Goal: Task Accomplishment & Management: Manage account settings

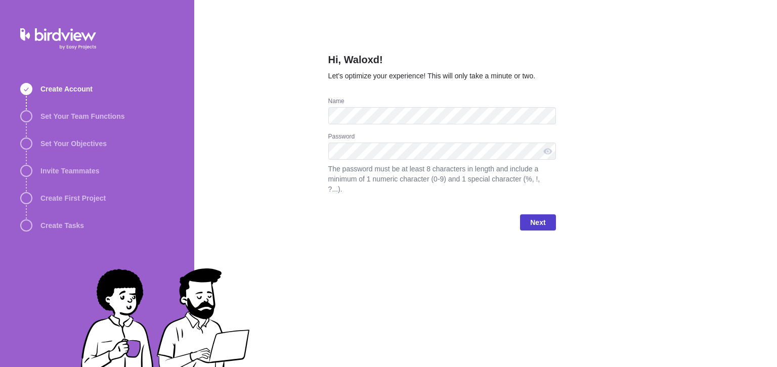
click at [539, 217] on span "Next" at bounding box center [537, 223] width 15 height 12
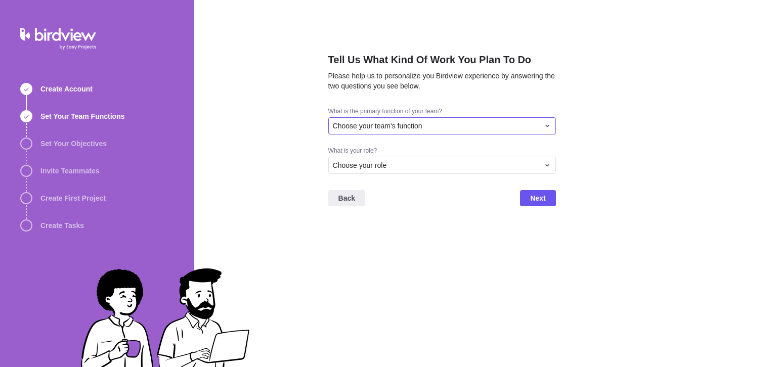
click at [471, 130] on div "Choose your team's function" at bounding box center [436, 126] width 207 height 10
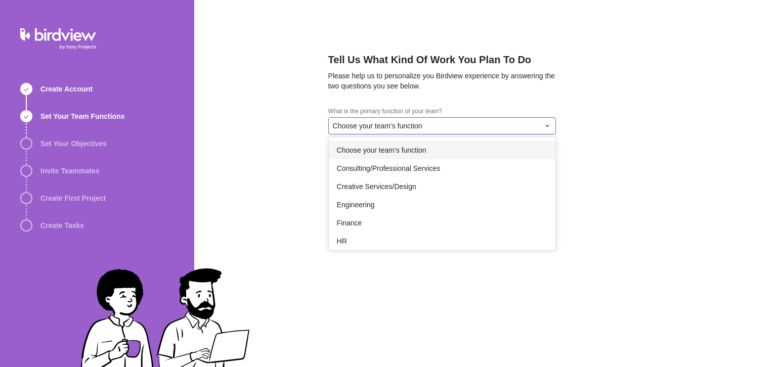
click at [400, 157] on div "Choose your team's function" at bounding box center [442, 150] width 227 height 18
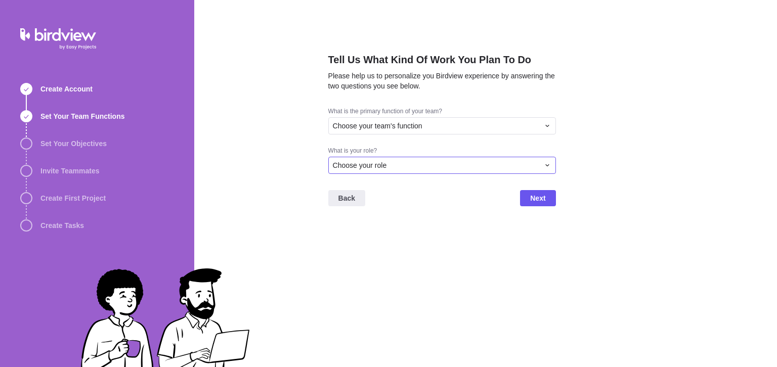
click at [400, 161] on div "Choose your role" at bounding box center [436, 165] width 207 height 10
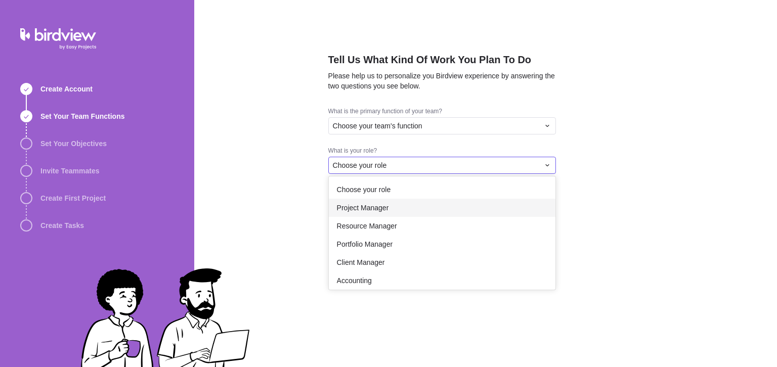
click at [375, 212] on span "Project Manager" at bounding box center [363, 208] width 52 height 10
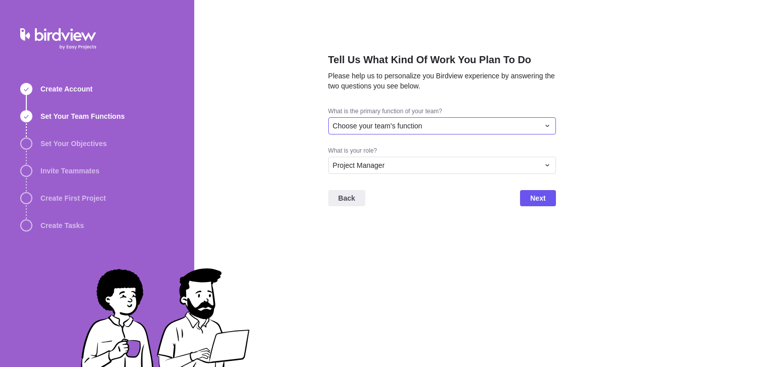
click at [396, 133] on div "Choose your team's function" at bounding box center [442, 125] width 228 height 17
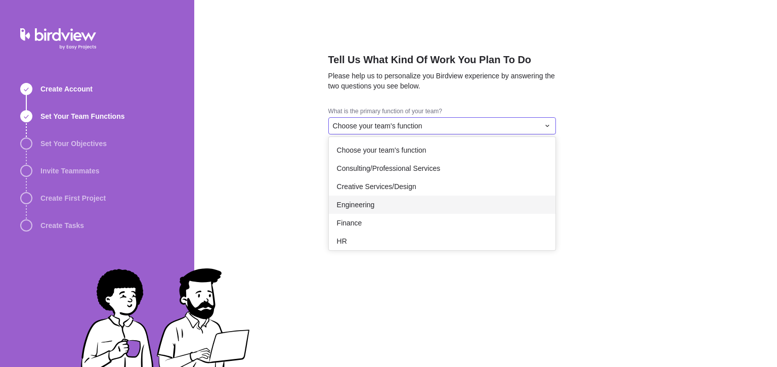
click at [390, 207] on div "Engineering" at bounding box center [442, 205] width 227 height 18
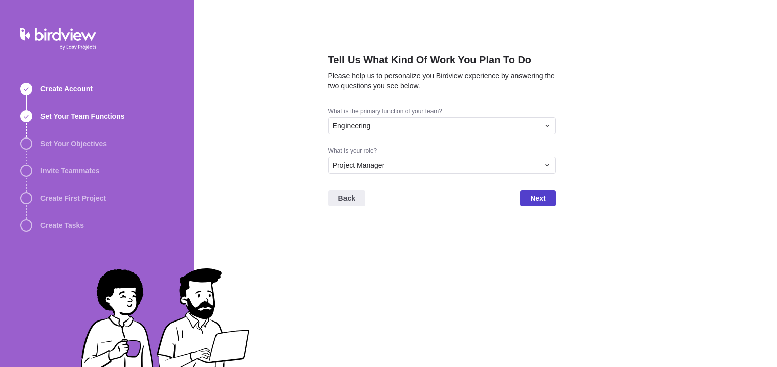
click at [528, 197] on span "Next" at bounding box center [537, 198] width 35 height 16
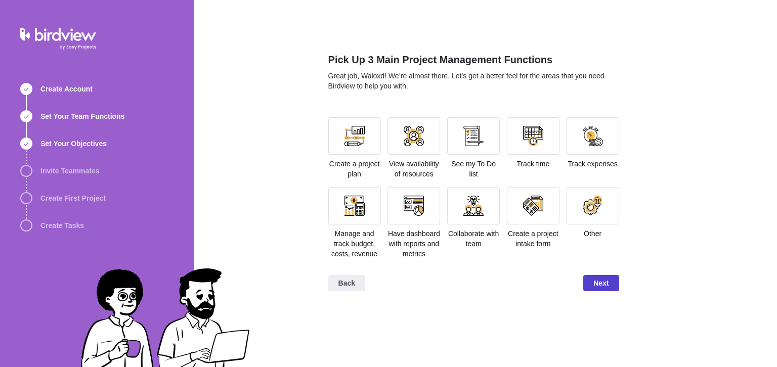
click at [606, 284] on span "Next" at bounding box center [601, 283] width 15 height 12
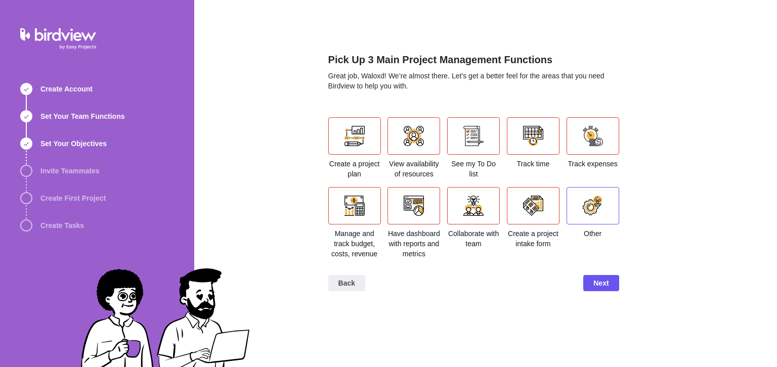
click at [579, 200] on div at bounding box center [593, 205] width 53 height 37
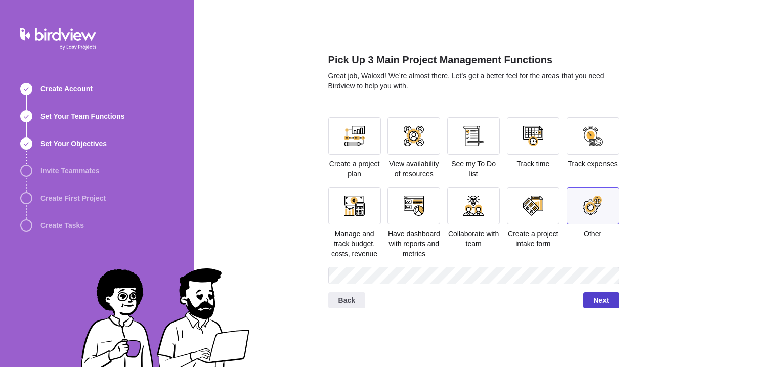
click at [612, 302] on span "Next" at bounding box center [601, 301] width 35 height 16
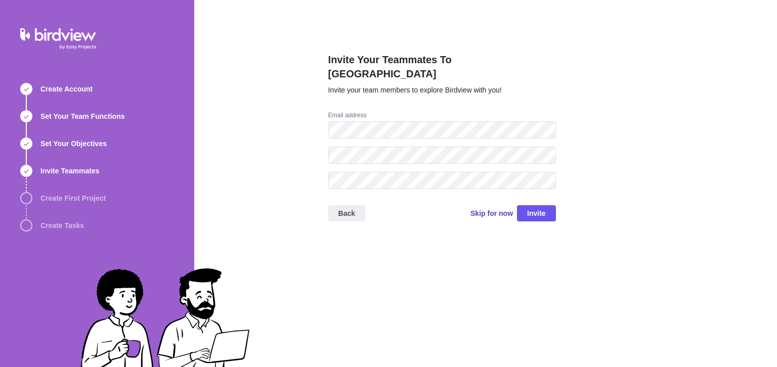
click at [499, 209] on span "Skip for now" at bounding box center [492, 214] width 43 height 10
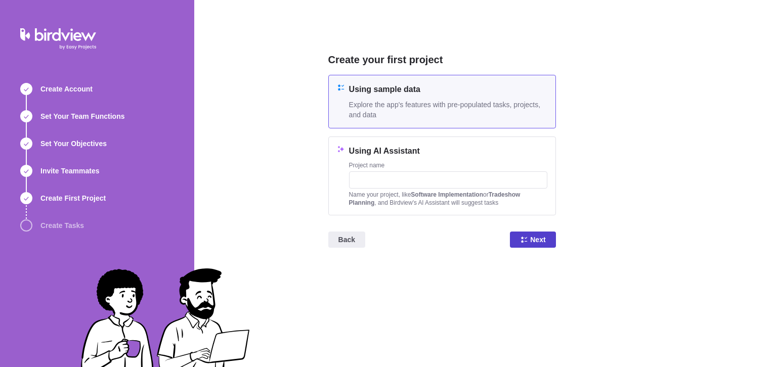
click at [524, 246] on span "Next" at bounding box center [533, 240] width 46 height 16
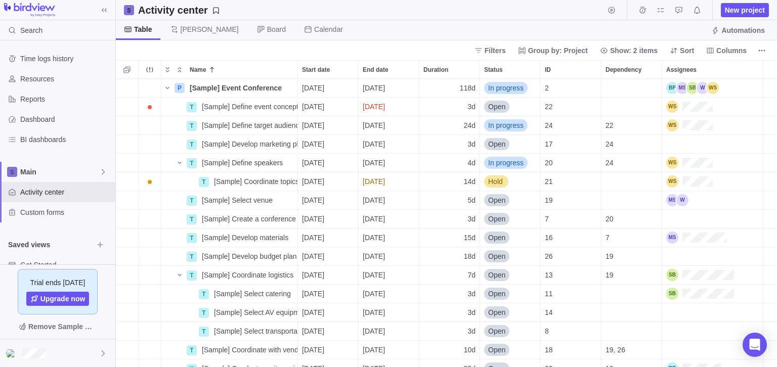
scroll to position [289, 662]
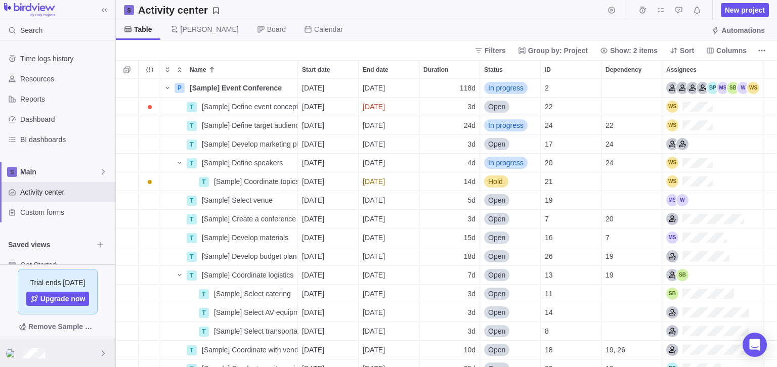
click at [103, 349] on div at bounding box center [57, 354] width 115 height 28
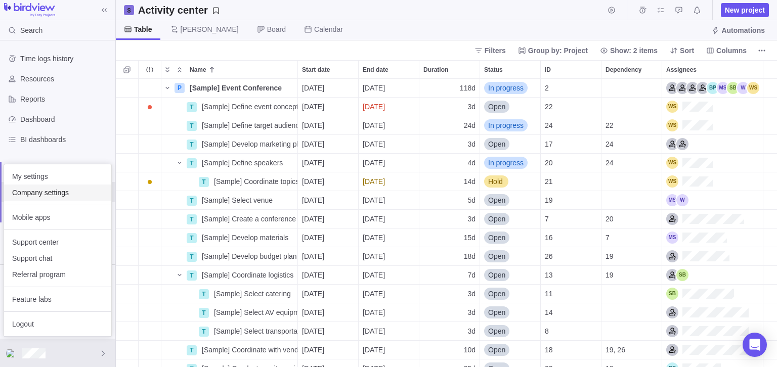
click at [28, 199] on div "Company settings" at bounding box center [57, 193] width 107 height 16
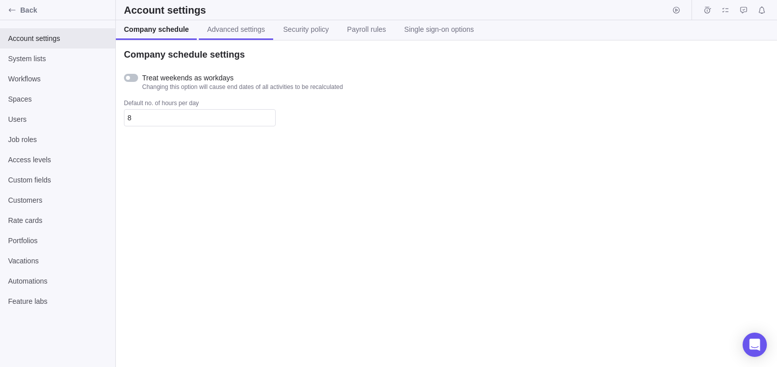
click at [228, 28] on span "Advanced settings" at bounding box center [236, 29] width 58 height 10
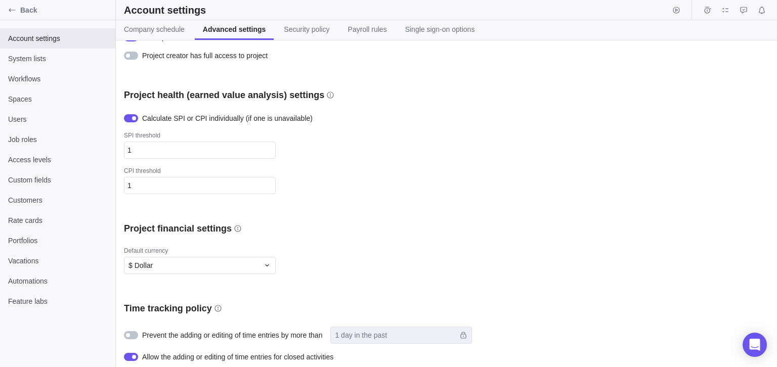
scroll to position [56, 0]
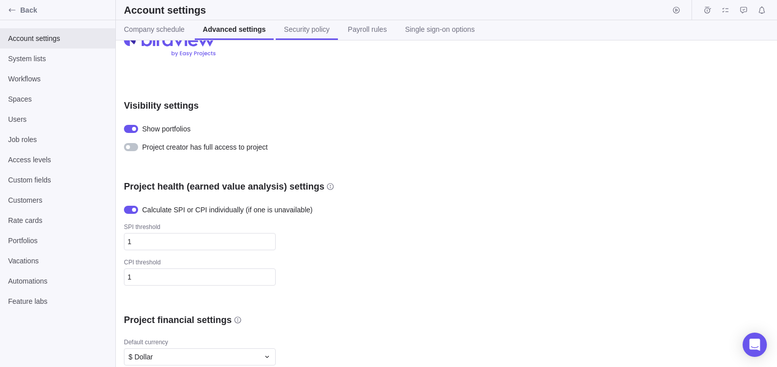
click at [311, 37] on link "Security policy" at bounding box center [307, 30] width 62 height 20
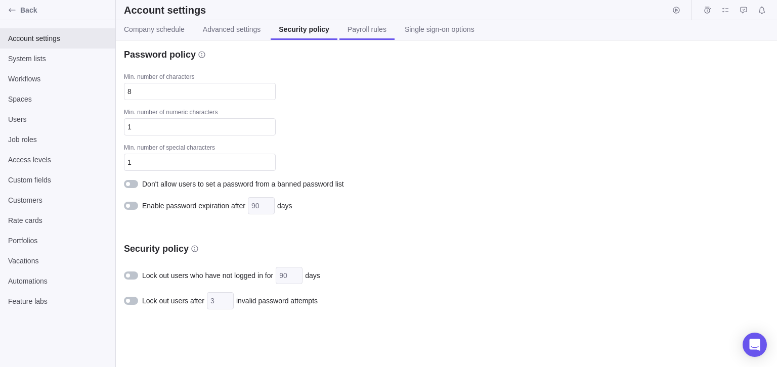
click at [349, 33] on span "Payroll rules" at bounding box center [367, 29] width 39 height 10
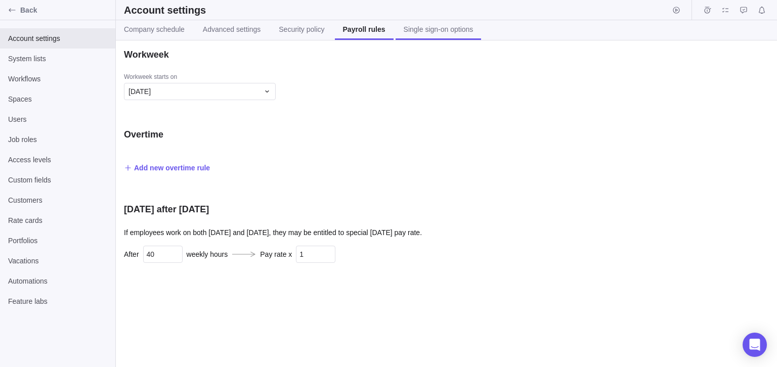
click at [405, 27] on span "Single sign-on options" at bounding box center [439, 29] width 70 height 10
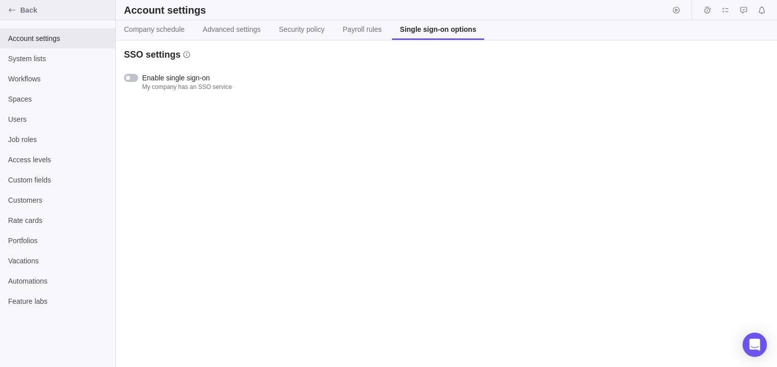
click at [13, 14] on icon "Back" at bounding box center [12, 10] width 8 height 8
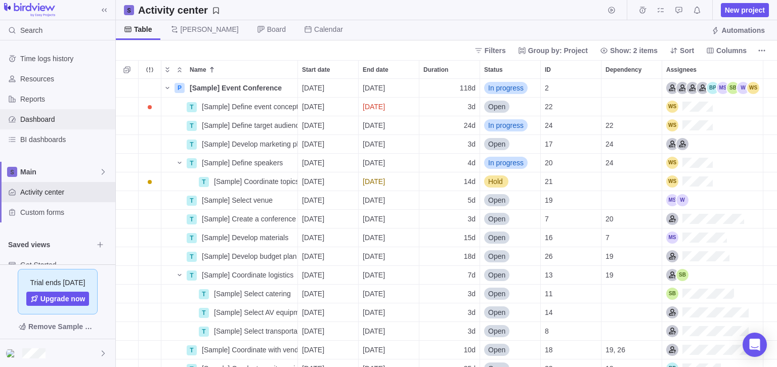
scroll to position [289, 662]
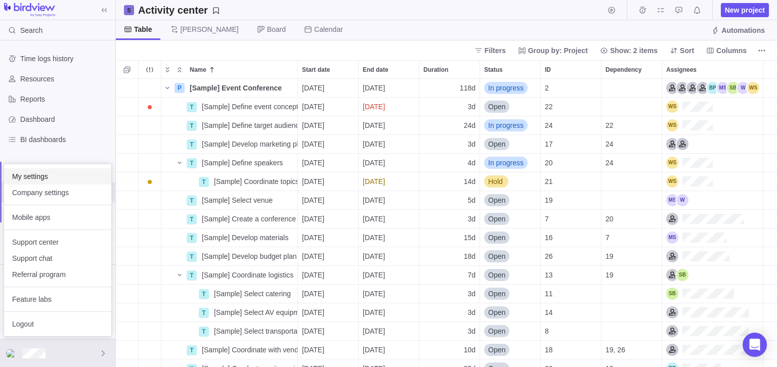
click at [50, 176] on span "My settings" at bounding box center [57, 177] width 91 height 10
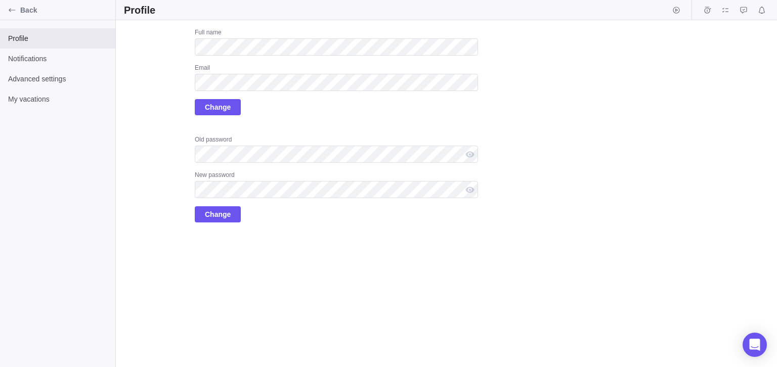
click at [143, 139] on div "Upload Full name Email Change Old password New password Change" at bounding box center [301, 125] width 354 height 194
click at [149, 55] on label "Upload" at bounding box center [149, 53] width 51 height 51
click at [0, 0] on input "Upload" at bounding box center [0, 0] width 0 height 0
click at [51, 63] on span "Notifications" at bounding box center [57, 59] width 99 height 10
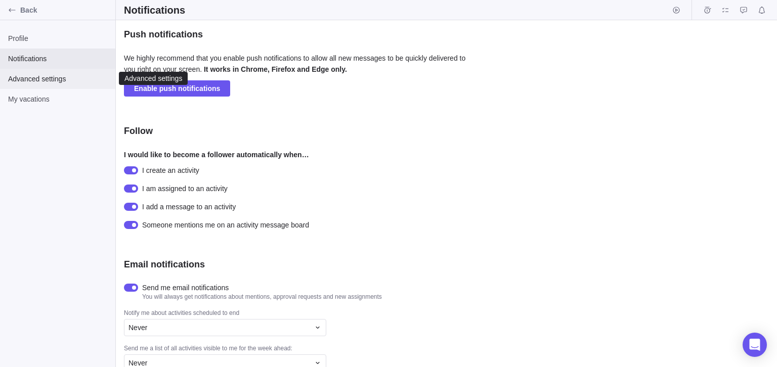
click at [52, 77] on span "Advanced settings" at bounding box center [57, 79] width 99 height 10
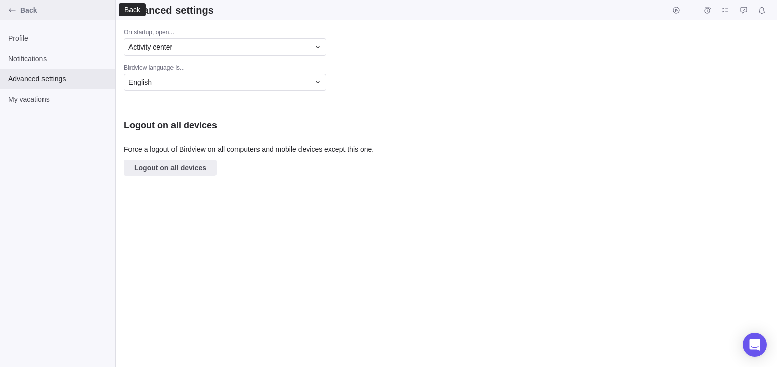
click at [25, 14] on span "Back" at bounding box center [65, 10] width 91 height 10
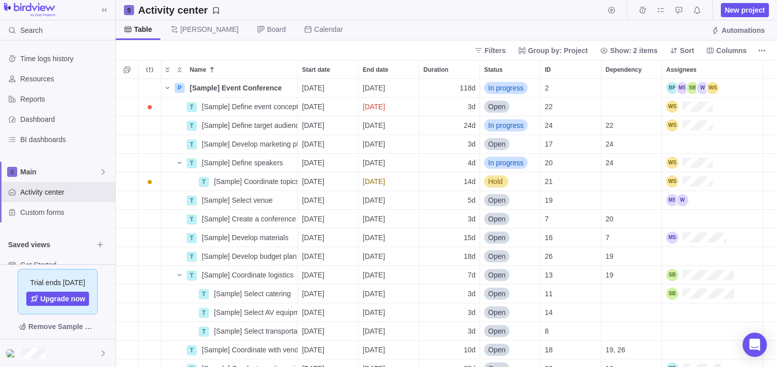
scroll to position [289, 662]
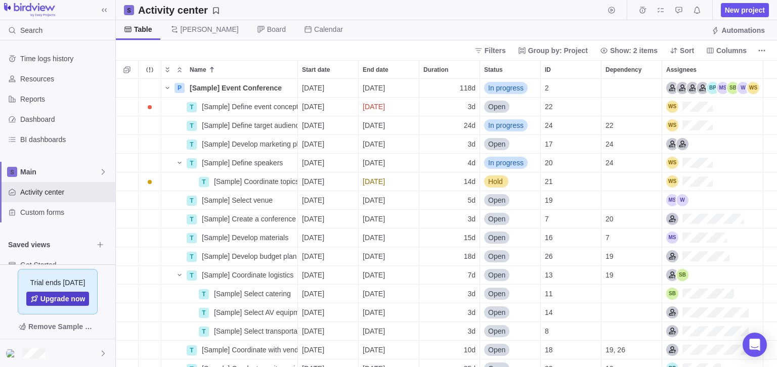
click at [72, 306] on span "Upgrade now" at bounding box center [57, 299] width 63 height 14
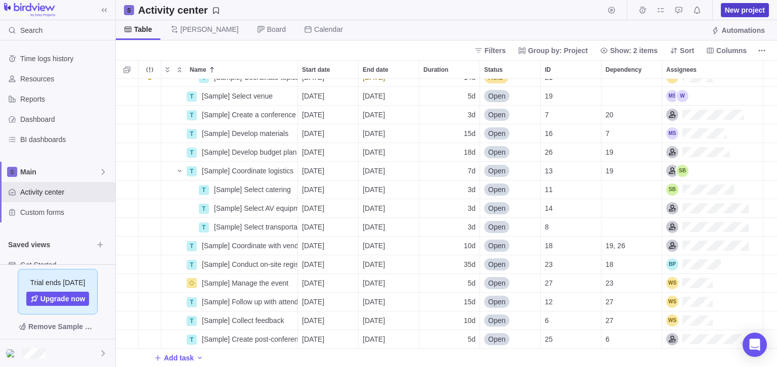
click at [741, 11] on span "New project" at bounding box center [745, 10] width 40 height 10
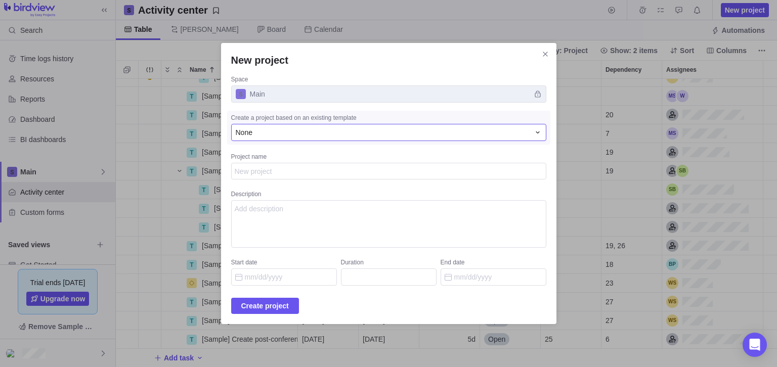
type textarea "<"
type textarea "x"
type textarea "<i"
type textarea "x"
type textarea "<i>"
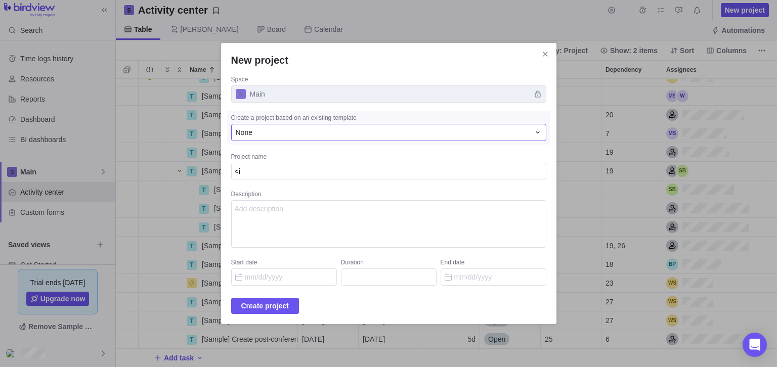
type textarea "x"
type textarea "<i>t"
type textarea "x"
type textarea "<i>te"
type textarea "x"
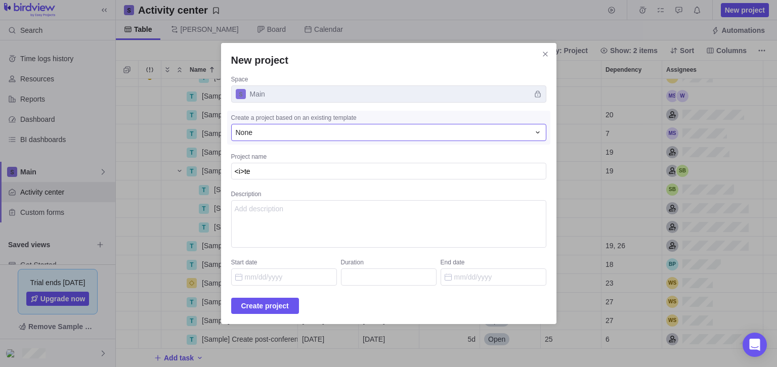
type textarea "<i>tes"
type textarea "x"
type textarea "<i>test"
type textarea "x"
type textarea "<i>test!"
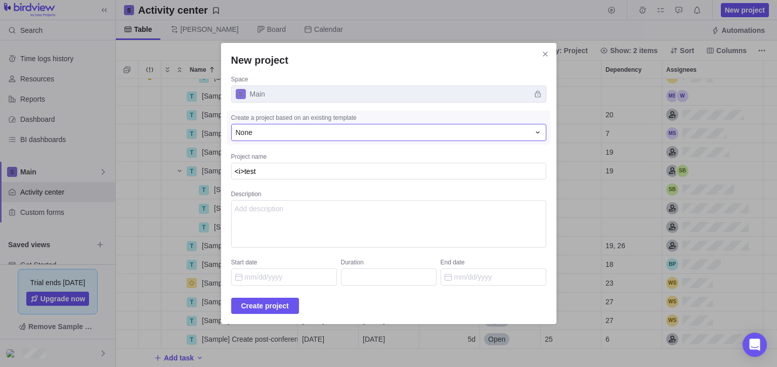
type textarea "x"
type textarea "<i>test"
type textarea "x"
type textarea "<i>test1"
type textarea "x"
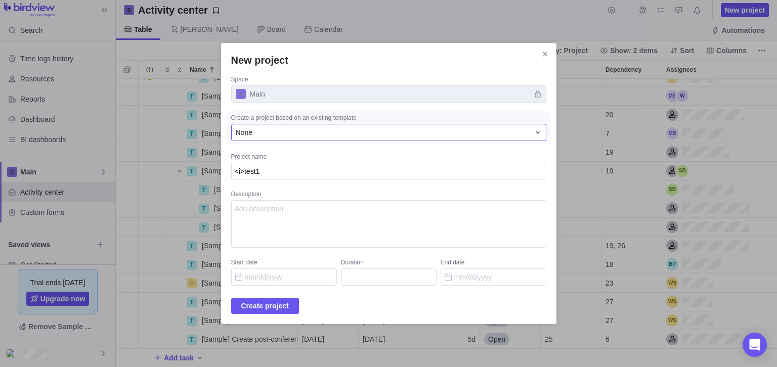
type textarea "<i>test1<"
type textarea "x"
type textarea "<i>test1<i"
type textarea "x"
type textarea "<i>test1<i/"
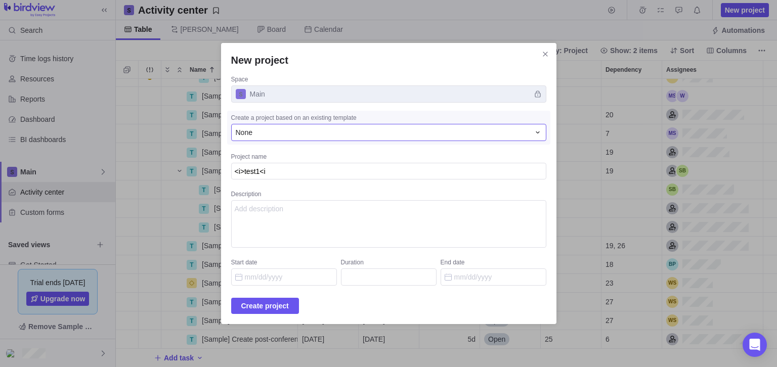
type textarea "x"
type textarea "<i>test1<i"
type textarea "x"
type textarea "<i>test1<"
type textarea "x"
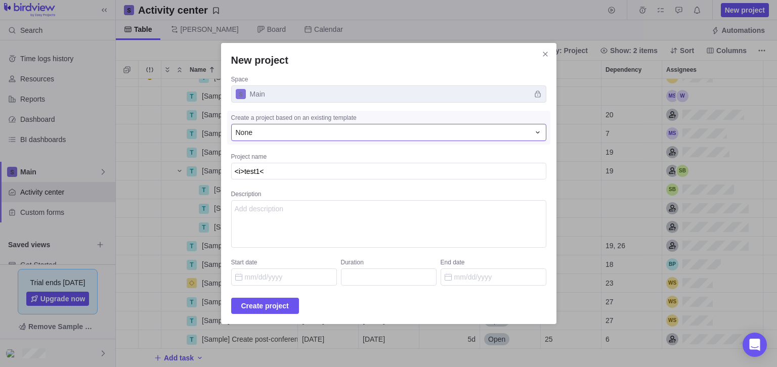
type textarea "<i>test1</"
type textarea "x"
type textarea "<i>test1</i"
type textarea "x"
type textarea "<i>test1</i."
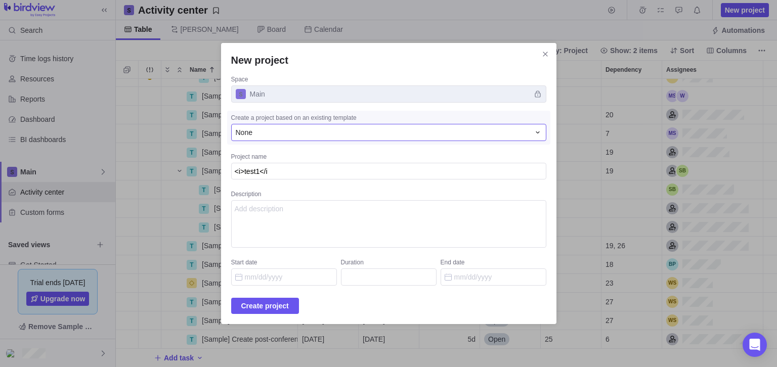
type textarea "x"
type textarea "<i>test1</i"
type textarea "x"
type textarea "<i>test1</i>"
type textarea "x"
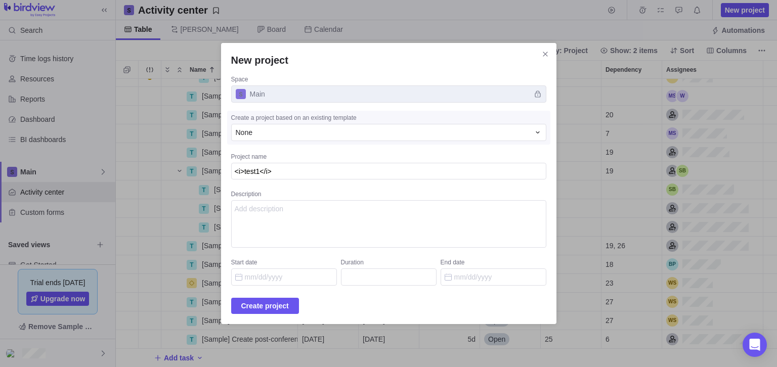
type textarea "<i>test1</i>"
type textarea "x"
click at [337, 226] on textarea "Description" at bounding box center [388, 224] width 315 height 48
paste textarea "<i>test1</i>"
click at [271, 212] on textarea "<i>test1</i>" at bounding box center [388, 224] width 315 height 48
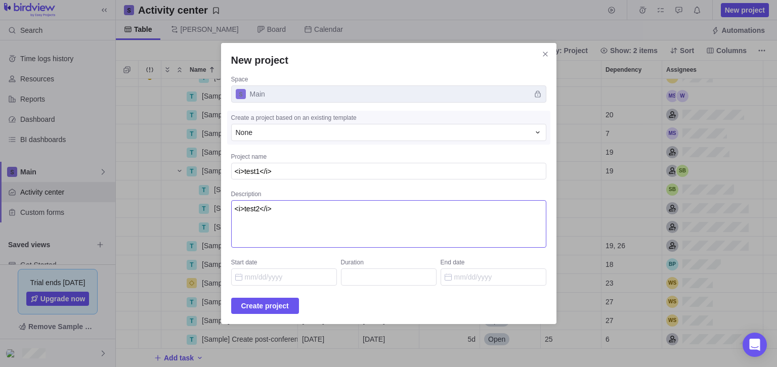
type textarea "<i>test2</i>"
click at [252, 174] on textarea "<i>test1</i>" at bounding box center [388, 171] width 315 height 17
type textarea "<>test1</i>"
type textarea "x"
type textarea "<u>test1</i>"
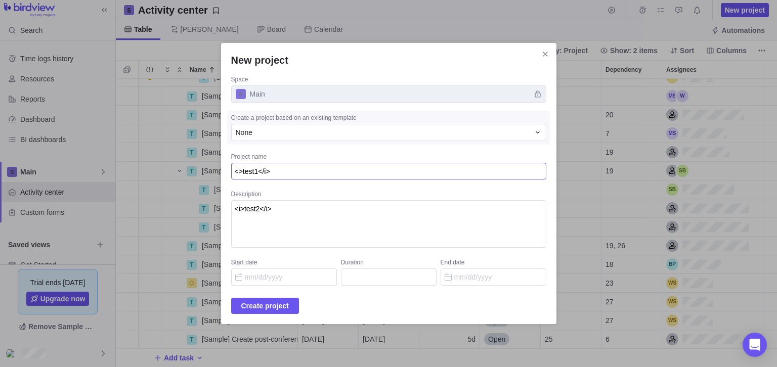
type textarea "x"
click at [280, 175] on textarea "<u>test1</i>" at bounding box center [388, 171] width 315 height 17
type textarea "<u>test1</>"
type textarea "x"
type textarea "<u>test1</u>"
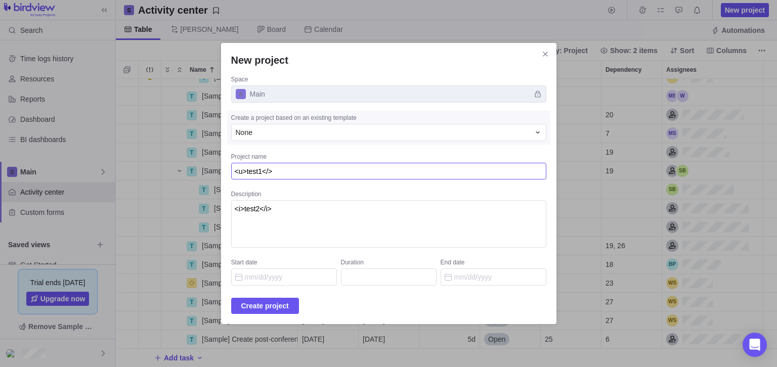
type textarea "x"
type textarea "<u>test1</u>"
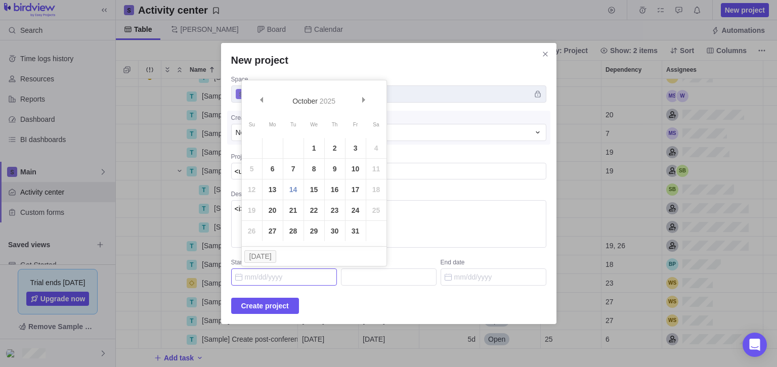
click at [262, 275] on input "Start date" at bounding box center [284, 277] width 106 height 17
click at [282, 228] on link "27" at bounding box center [273, 231] width 20 height 20
type input "10/27/2025"
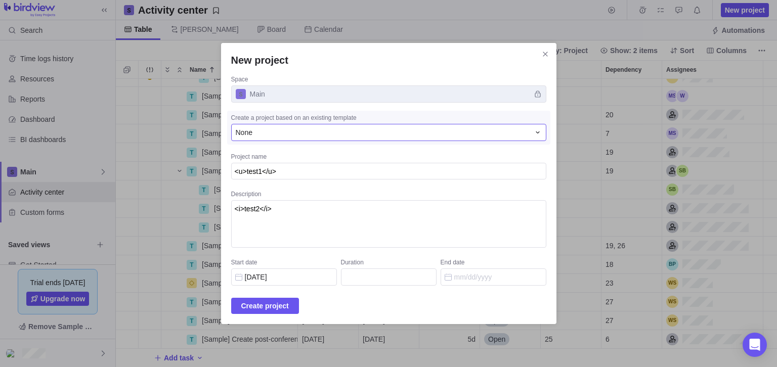
click at [292, 131] on div "None" at bounding box center [383, 133] width 294 height 10
type input "a"
click at [306, 216] on div "New project Space Main Create a project based on an existing template None None…" at bounding box center [388, 183] width 777 height 367
click at [315, 173] on textarea "<u>test1</u>" at bounding box center [388, 171] width 315 height 17
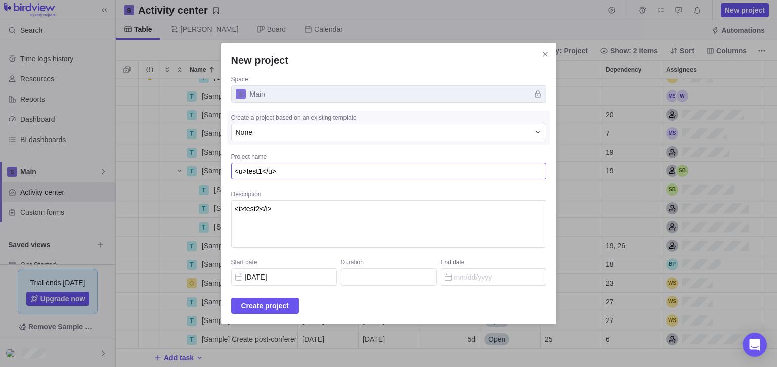
click at [315, 173] on textarea "<u>test1</u>" at bounding box center [388, 171] width 315 height 17
type textarea "<u>test1</u><"
type textarea "x"
type textarea "<u>test1</u><<"
type textarea "x"
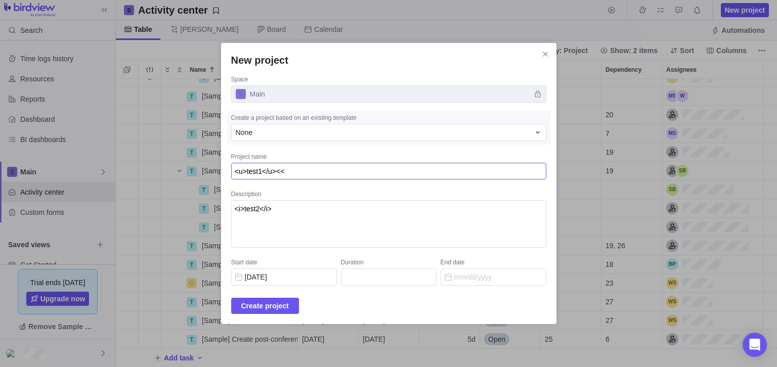
type textarea "<u>test1</u><"
type textarea "x"
type textarea "<u>test1</u>"
type textarea "x"
type textarea "<u>test1</u>{"
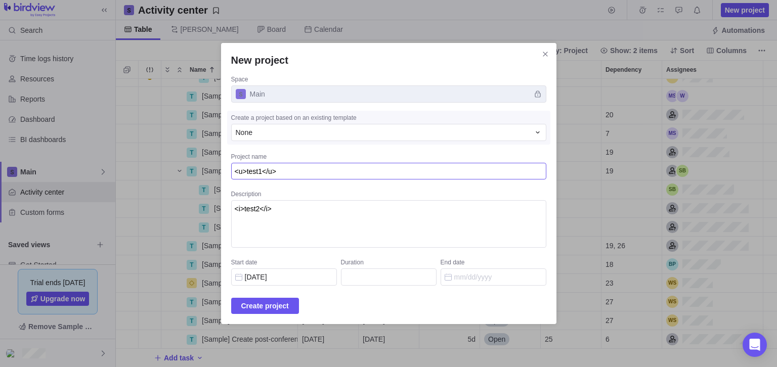
type textarea "x"
type textarea "<u>test1</u>{{"
type textarea "x"
type textarea "<u>test1</u>{{7"
type textarea "x"
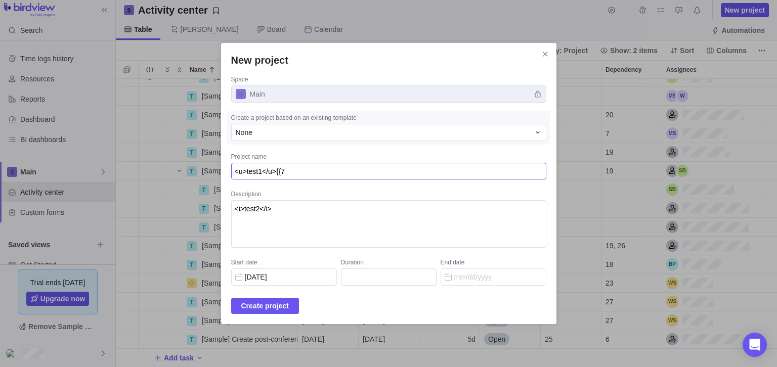
type textarea "<u>test1</u>{{7*"
type textarea "x"
type textarea "<u>test1</u>{{7*7"
type textarea "x"
type textarea "<u>test1</u>{{7*7|"
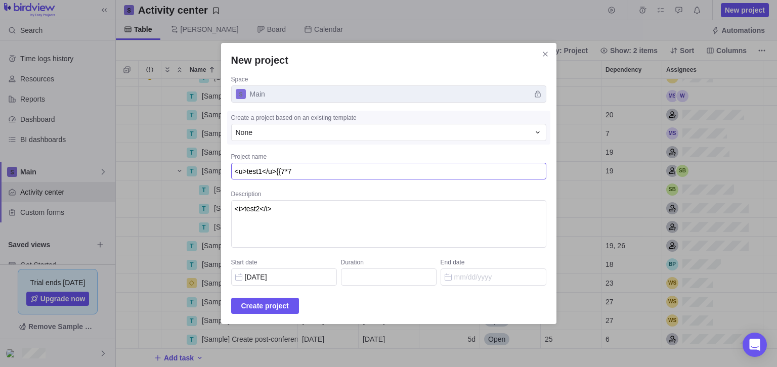
type textarea "x"
type textarea "<u>test1</u>{{7*7||"
type textarea "x"
type textarea "<u>test1</u>{{7*7|"
type textarea "x"
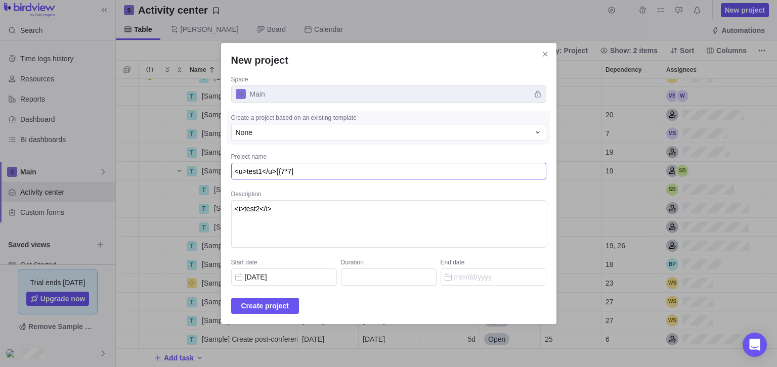
type textarea "<u>test1</u>{{7*7"
type textarea "x"
type textarea "<u>test1</u>{{7*7}"
type textarea "x"
type textarea "<u>test1</u>{{7*7}}"
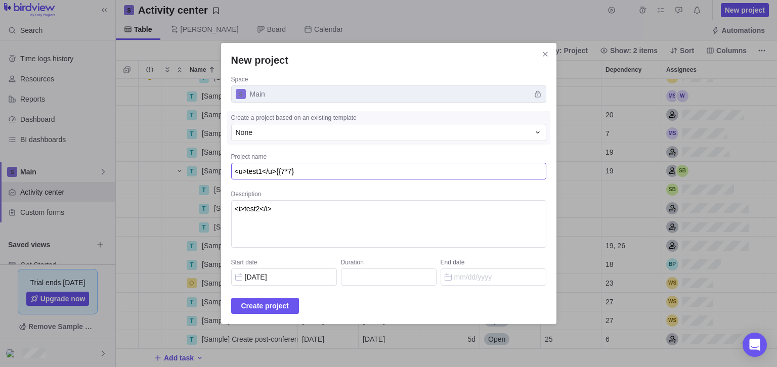
type textarea "x"
type textarea "<u>test1</u>{{7*7}}"
click at [319, 204] on textarea "<i>test2</i>" at bounding box center [388, 224] width 315 height 48
type textarea "<i>test2</i>{{7*7}}"
click at [289, 302] on span "Create project" at bounding box center [265, 306] width 48 height 12
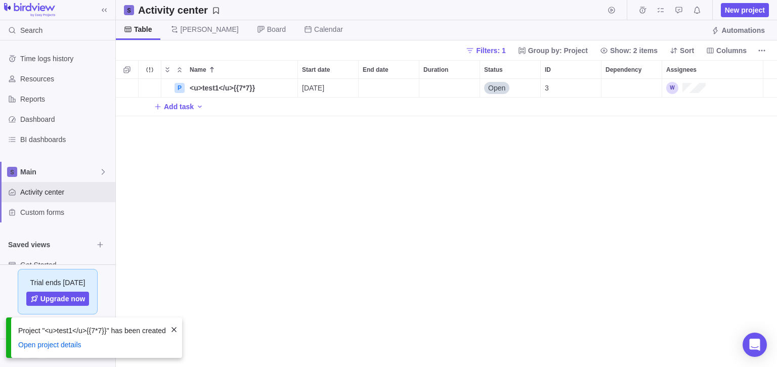
scroll to position [289, 662]
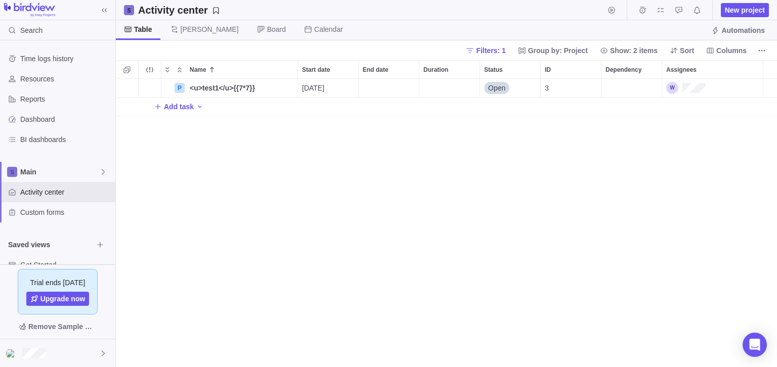
click at [174, 143] on div "P <u>test1</u>{{7*7}} Details 10/27/2025 Open 3 Add task" at bounding box center [447, 223] width 662 height 289
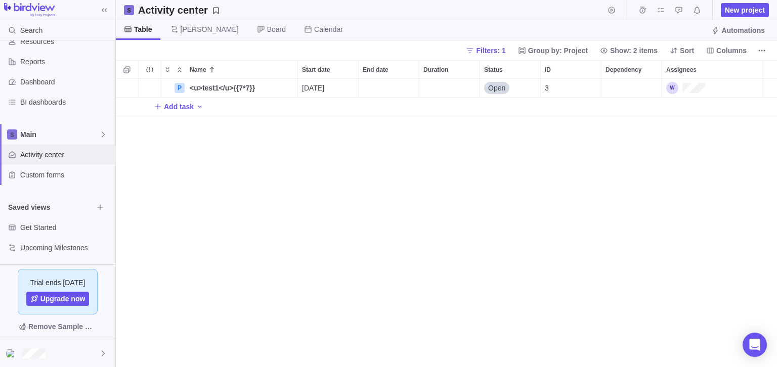
scroll to position [38, 0]
click at [74, 164] on div "Custom forms" at bounding box center [57, 174] width 115 height 20
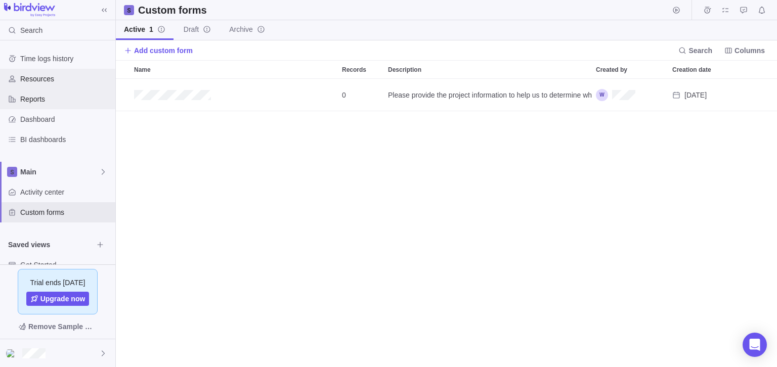
drag, startPoint x: 89, startPoint y: 90, endPoint x: 87, endPoint y: 80, distance: 9.7
click at [88, 88] on div "Time logs history Resources Reports Dashboard BI dashboards" at bounding box center [57, 99] width 115 height 101
click at [88, 80] on span "Resources" at bounding box center [65, 79] width 91 height 10
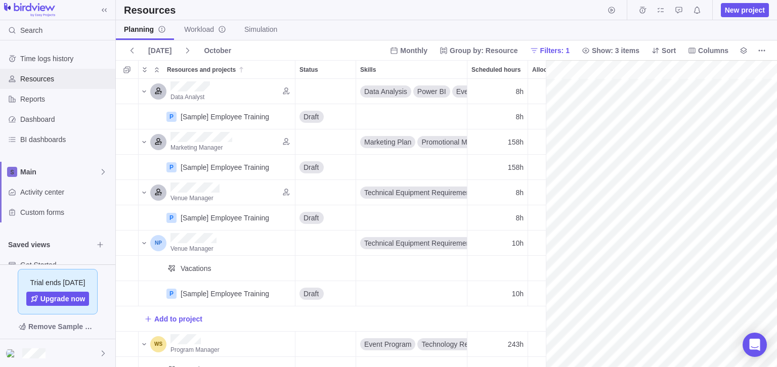
scroll to position [38, 0]
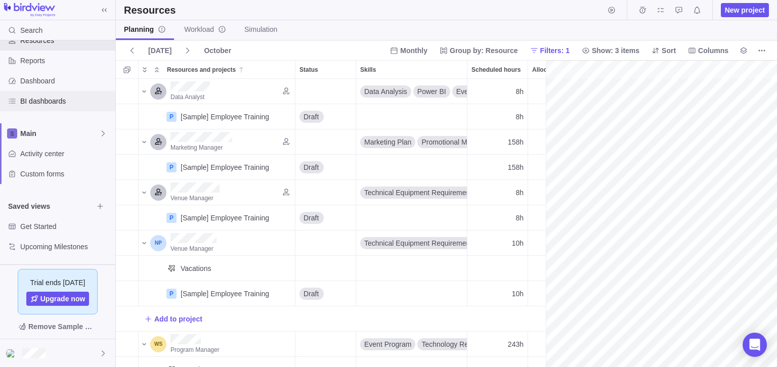
click at [77, 103] on span "BI dashboards" at bounding box center [65, 101] width 91 height 10
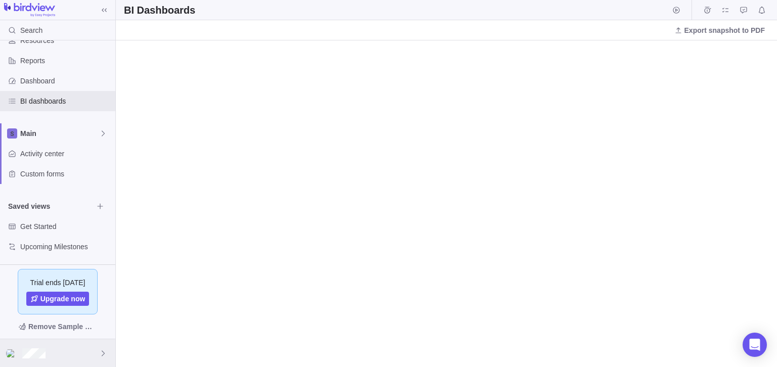
click at [51, 354] on div at bounding box center [57, 354] width 115 height 28
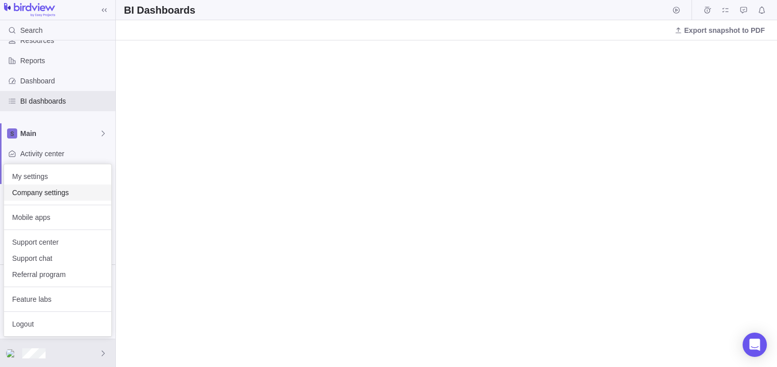
click at [80, 195] on span "Company settings" at bounding box center [57, 193] width 91 height 10
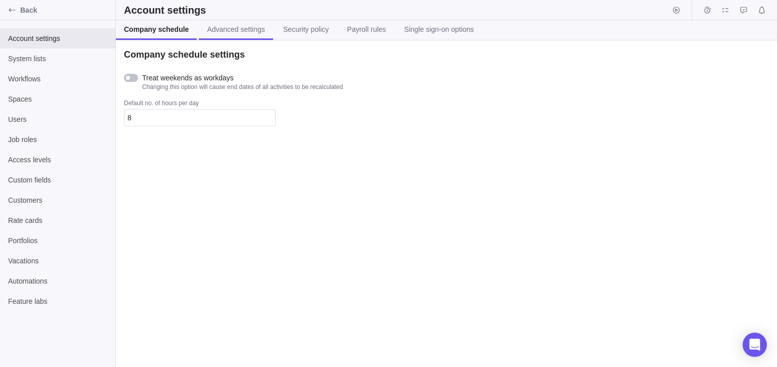
click at [246, 35] on link "Advanced settings" at bounding box center [236, 30] width 74 height 20
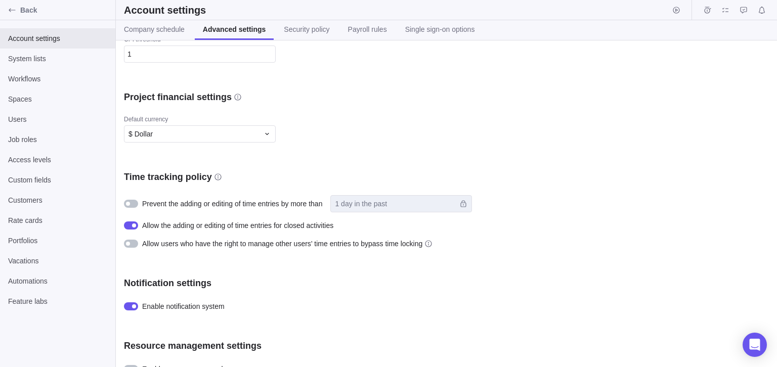
scroll to position [447, 0]
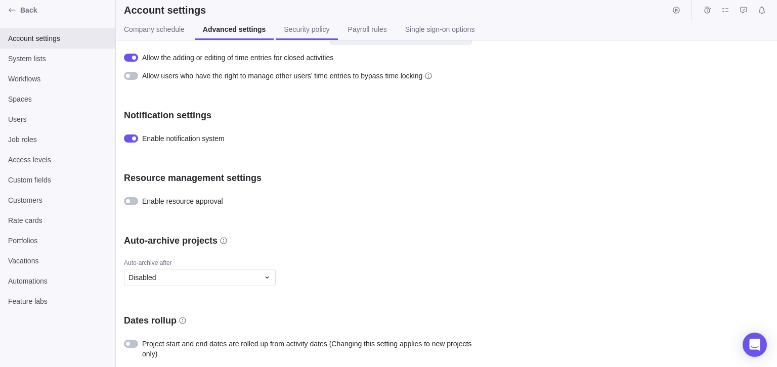
click at [324, 26] on link "Security policy" at bounding box center [307, 30] width 62 height 20
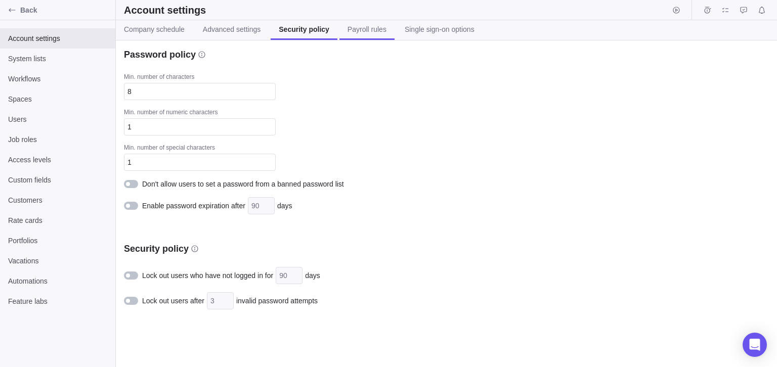
click at [351, 28] on span "Payroll rules" at bounding box center [367, 29] width 39 height 10
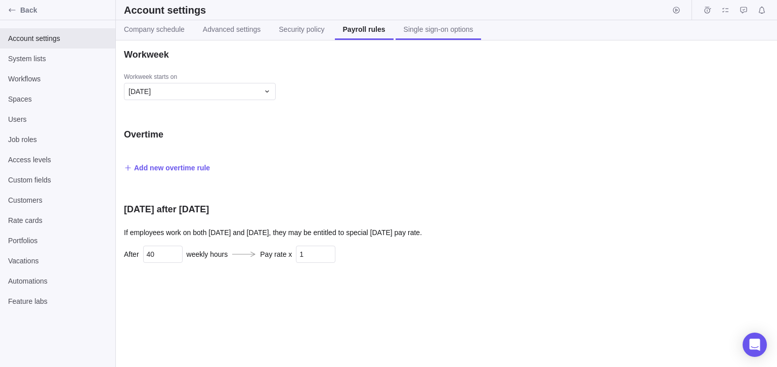
click at [419, 35] on link "Single sign-on options" at bounding box center [439, 30] width 86 height 20
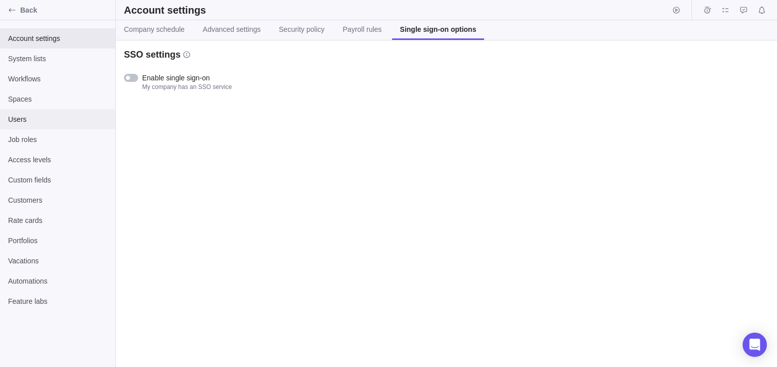
click at [47, 124] on span "Users" at bounding box center [57, 119] width 99 height 10
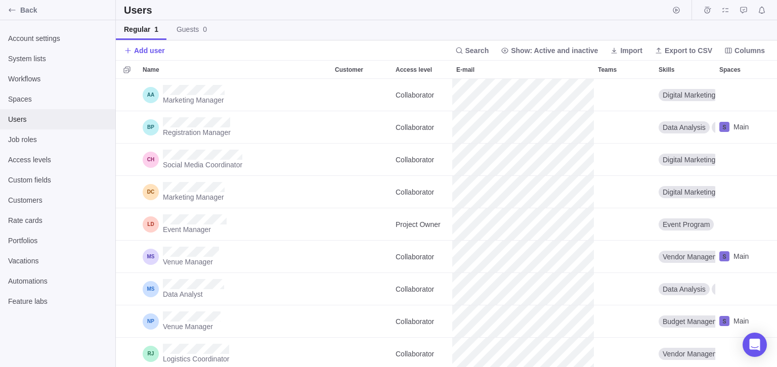
scroll to position [289, 662]
click at [186, 29] on span "Guests 0" at bounding box center [192, 29] width 30 height 10
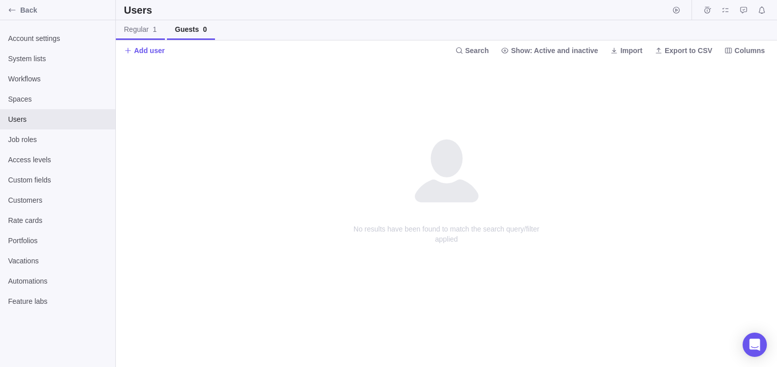
click at [131, 32] on span "Regular 1" at bounding box center [140, 29] width 33 height 10
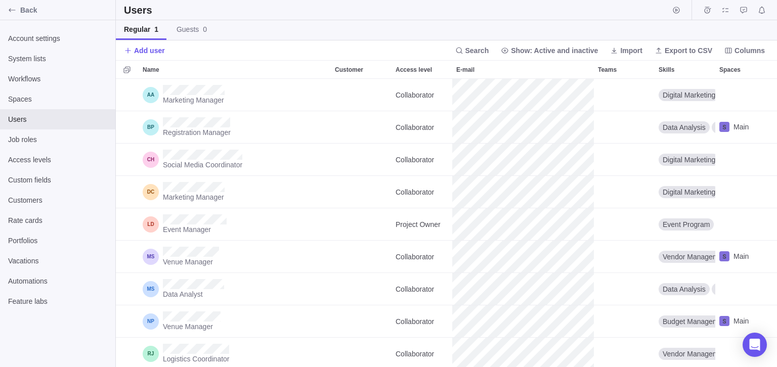
scroll to position [289, 662]
click at [619, 52] on icon at bounding box center [614, 51] width 8 height 8
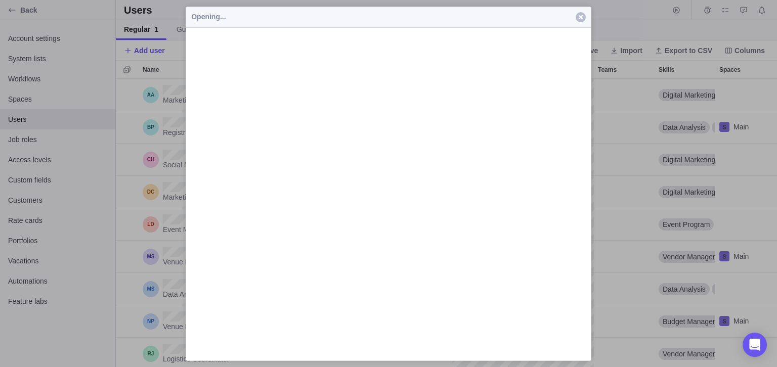
click at [581, 18] on span "button" at bounding box center [581, 17] width 10 height 10
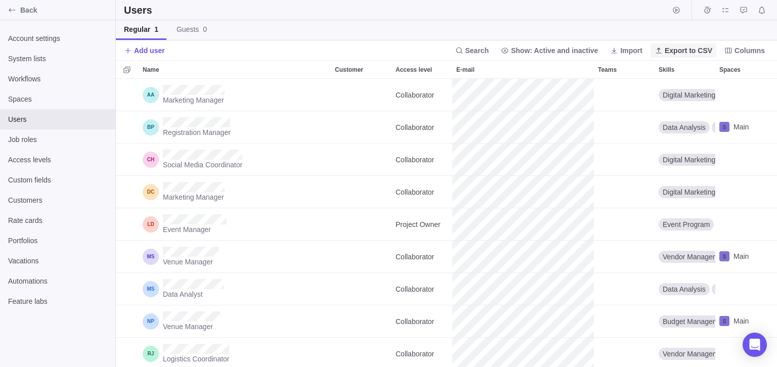
click at [674, 46] on span "Export to CSV" at bounding box center [689, 51] width 48 height 10
click at [277, 46] on div "Add user Search Show: Active and inactive Import Export to CSV Columns" at bounding box center [447, 50] width 662 height 20
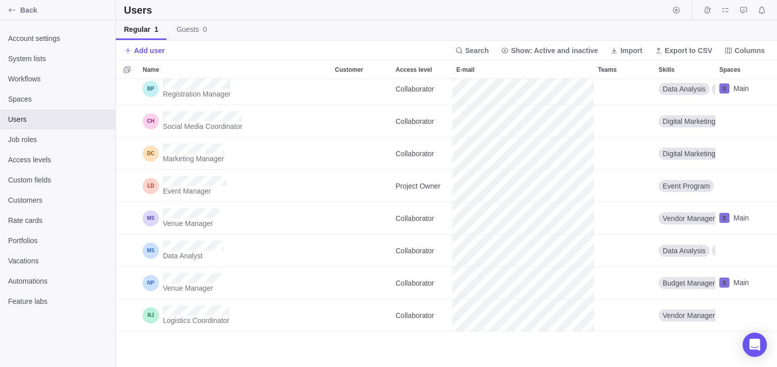
scroll to position [0, 0]
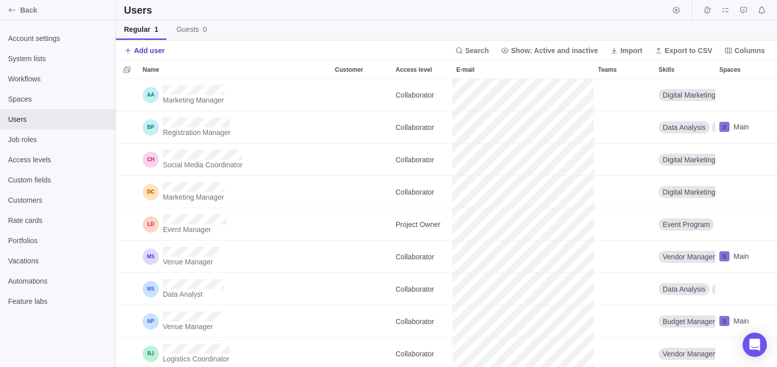
click at [155, 51] on span "Add user" at bounding box center [149, 51] width 31 height 10
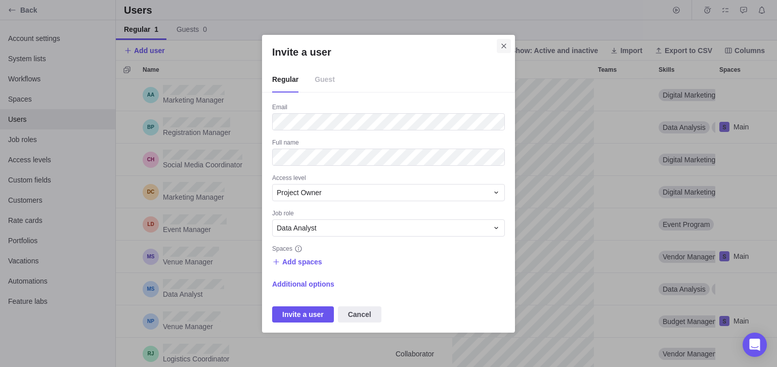
click at [503, 47] on icon "Close" at bounding box center [504, 46] width 8 height 8
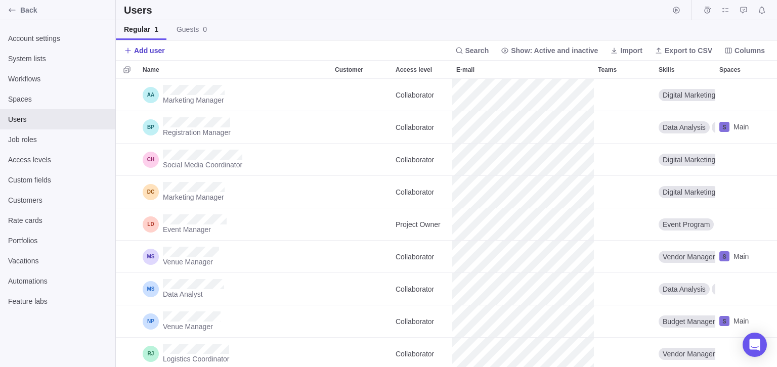
click at [149, 48] on span "Add user" at bounding box center [149, 51] width 31 height 10
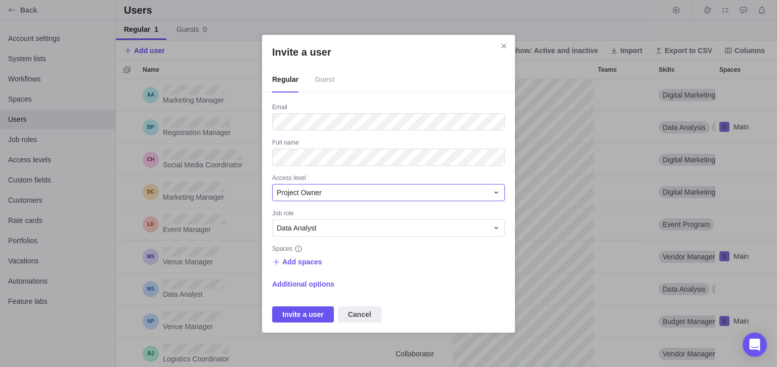
click at [301, 193] on span "Project Owner" at bounding box center [299, 193] width 45 height 10
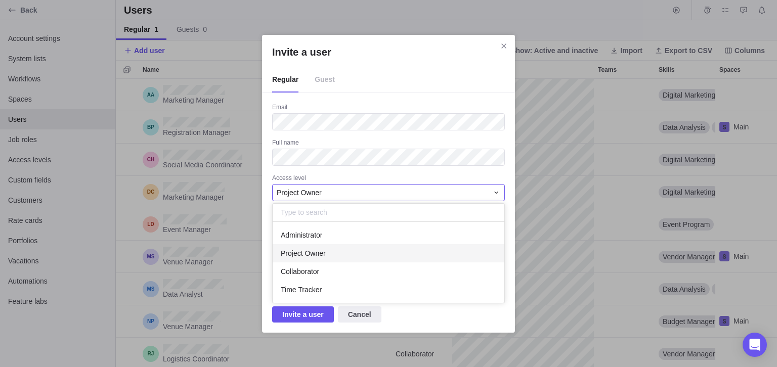
scroll to position [81, 232]
click at [318, 240] on span "Administrator" at bounding box center [302, 235] width 42 height 10
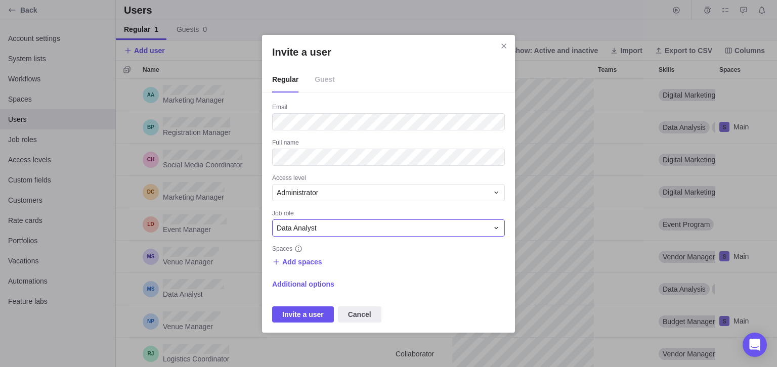
click at [323, 235] on div "Data Analyst" at bounding box center [388, 228] width 233 height 17
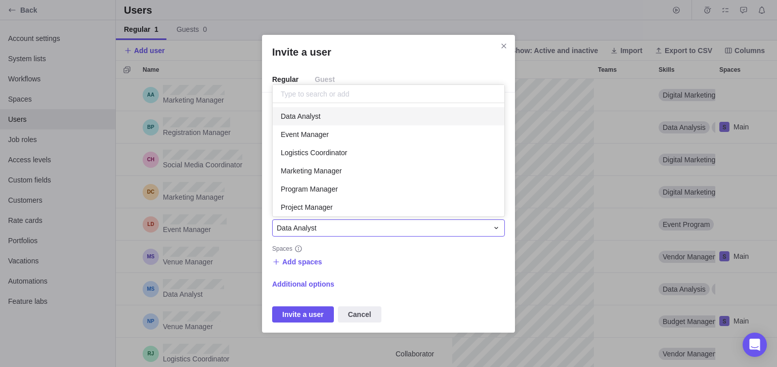
scroll to position [113, 232]
click at [323, 235] on div "Data Analyst" at bounding box center [388, 228] width 233 height 17
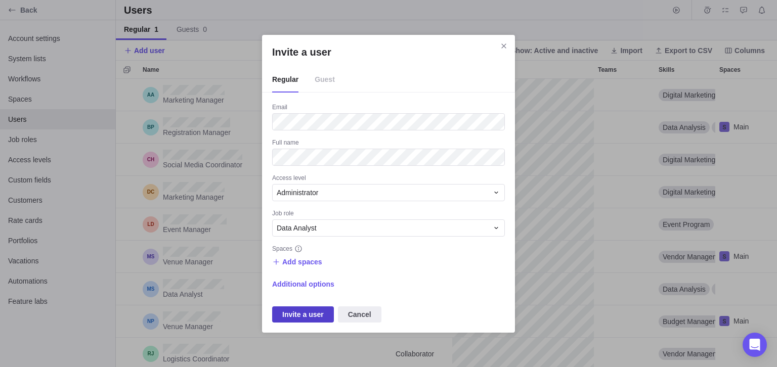
click at [307, 309] on span "Invite a user" at bounding box center [303, 315] width 62 height 16
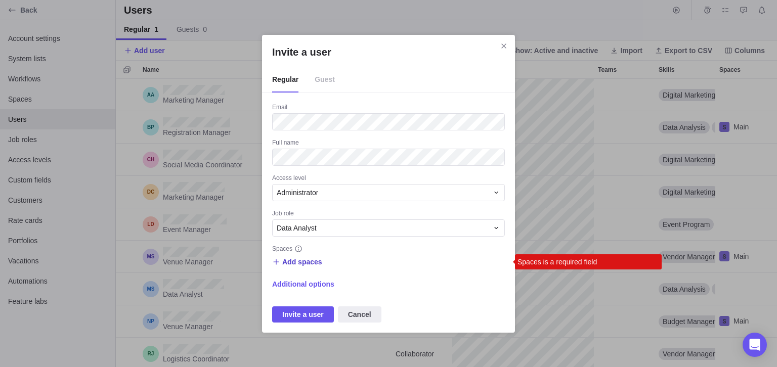
click at [302, 264] on span "Add spaces" at bounding box center [302, 262] width 40 height 10
click at [305, 299] on span "Main" at bounding box center [302, 304] width 15 height 10
click at [318, 325] on div "Invite a user Regular Guest Email Full name Access level Administrator Job role…" at bounding box center [388, 183] width 777 height 367
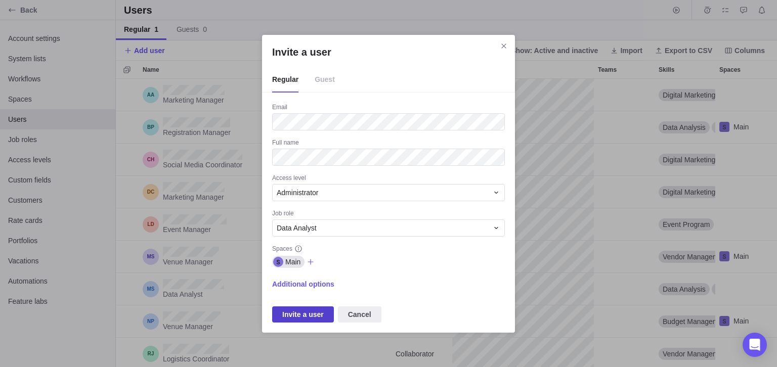
click at [313, 318] on span "Invite a user" at bounding box center [303, 315] width 42 height 12
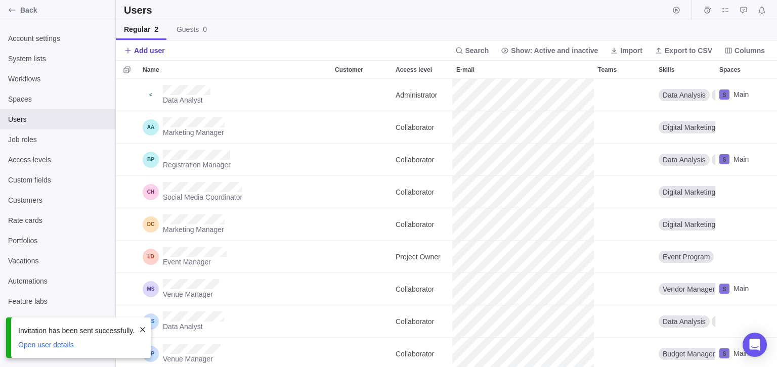
click at [158, 50] on span "Add user" at bounding box center [149, 51] width 31 height 10
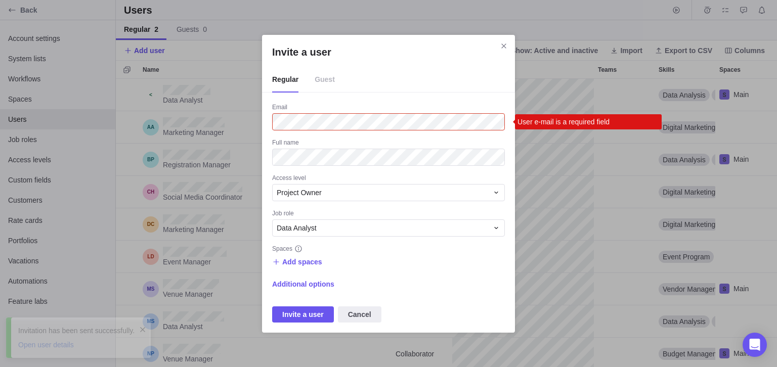
click at [315, 76] on span "Guest" at bounding box center [325, 79] width 20 height 25
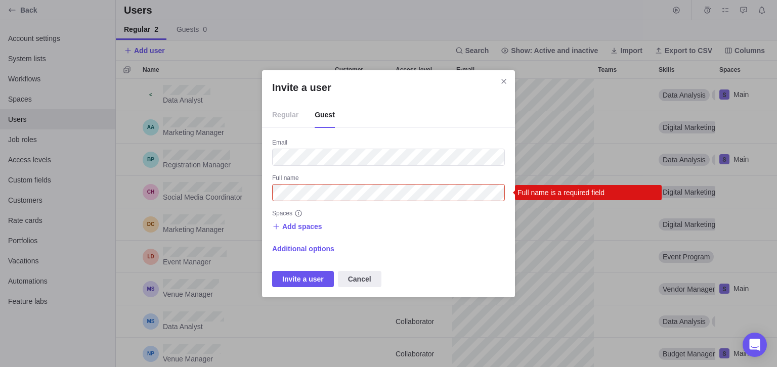
click at [587, 78] on div "Invite a user Regular Guest Email Full name Full name is a required field Space…" at bounding box center [388, 183] width 777 height 367
click at [503, 85] on icon "Close" at bounding box center [504, 81] width 8 height 8
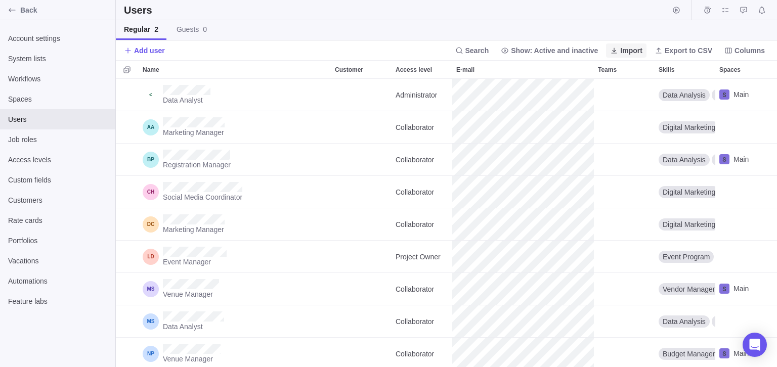
click at [642, 50] on span "Import" at bounding box center [632, 51] width 22 height 10
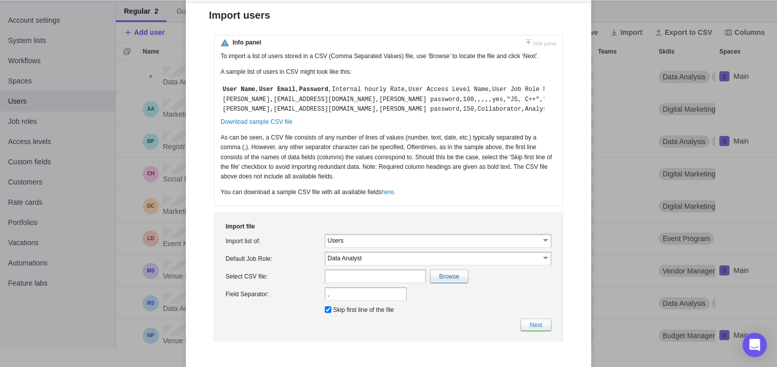
scroll to position [20, 0]
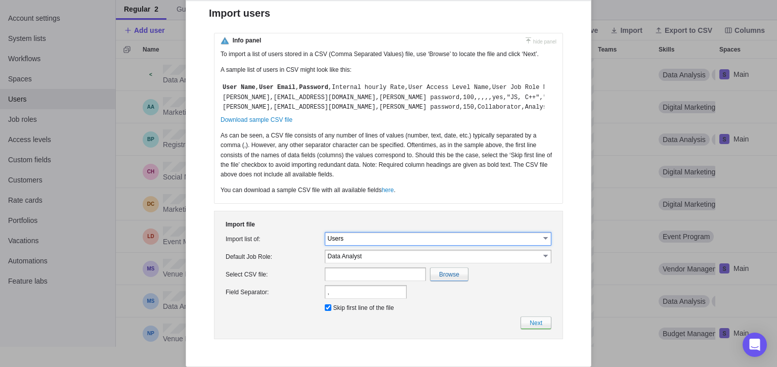
click at [412, 243] on input "Users" at bounding box center [434, 238] width 212 height 9
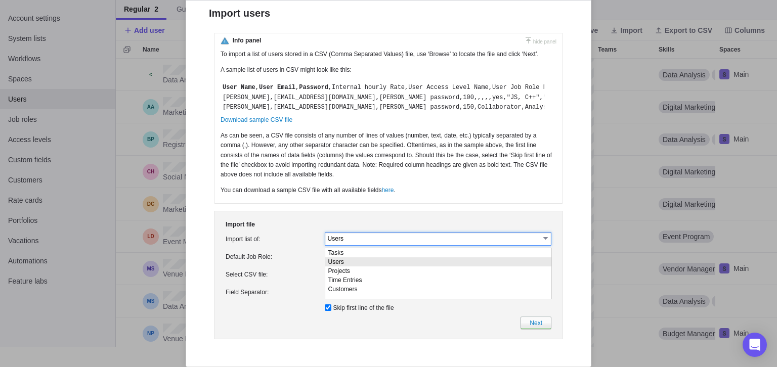
click at [406, 262] on li "Users" at bounding box center [438, 262] width 226 height 9
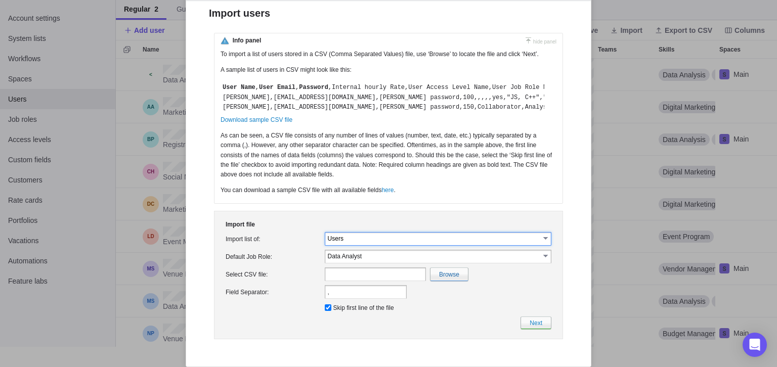
click at [406, 261] on input "Data Analyst" at bounding box center [434, 256] width 212 height 9
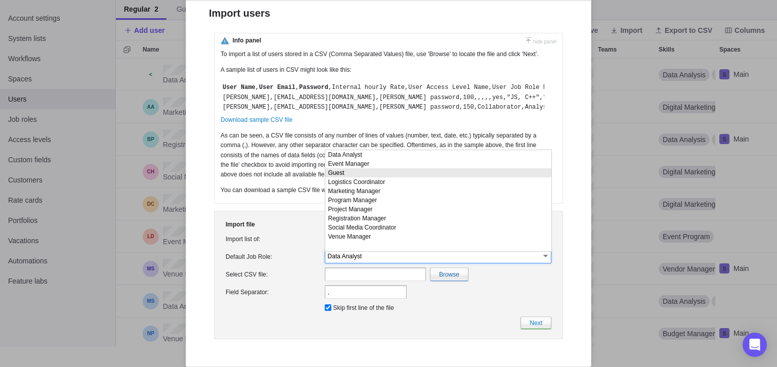
click at [373, 176] on li "Guest" at bounding box center [438, 173] width 226 height 9
type input "Guest"
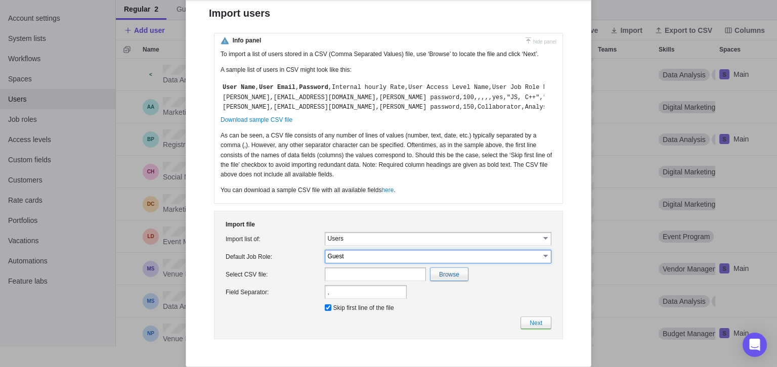
click at [438, 281] on input "file" at bounding box center [228, 274] width 479 height 13
type input "C:\fakepath\emails.csv"
type input "emails.csv"
click at [357, 294] on input "," at bounding box center [366, 292] width 82 height 14
click at [528, 326] on link "Next" at bounding box center [536, 323] width 31 height 13
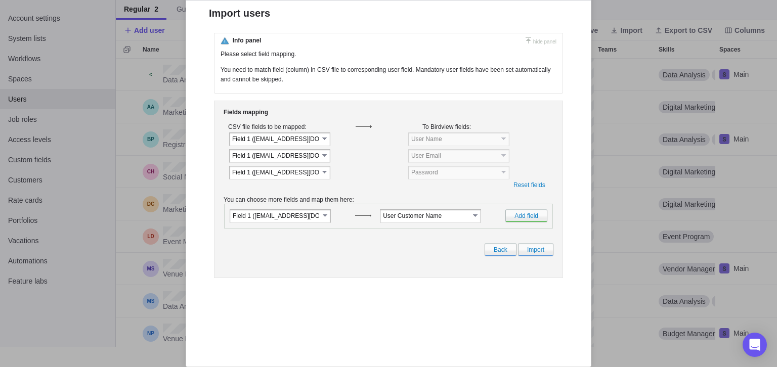
scroll to position [0, 0]
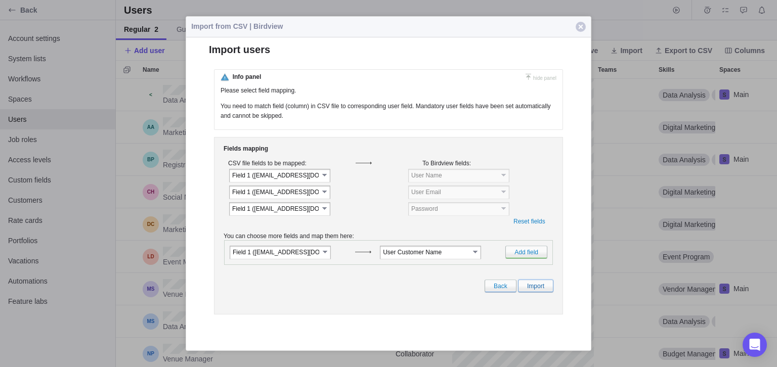
click at [525, 293] on link "Import" at bounding box center [535, 286] width 35 height 13
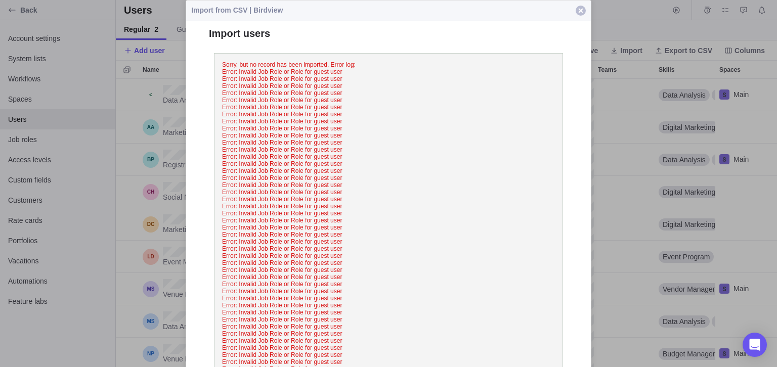
click at [583, 14] on span "button" at bounding box center [581, 11] width 10 height 10
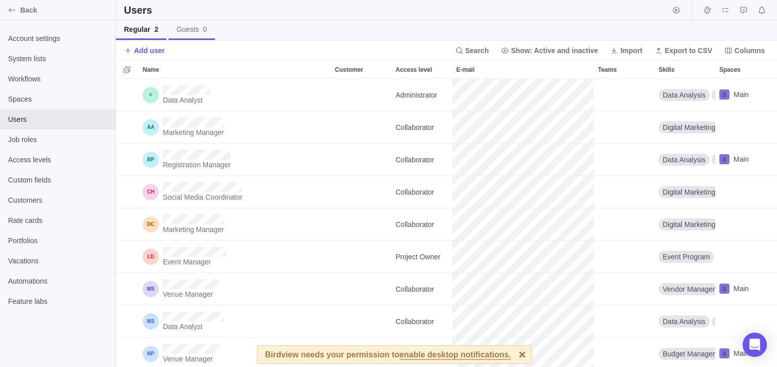
click at [180, 31] on span "Guests 0" at bounding box center [192, 29] width 30 height 10
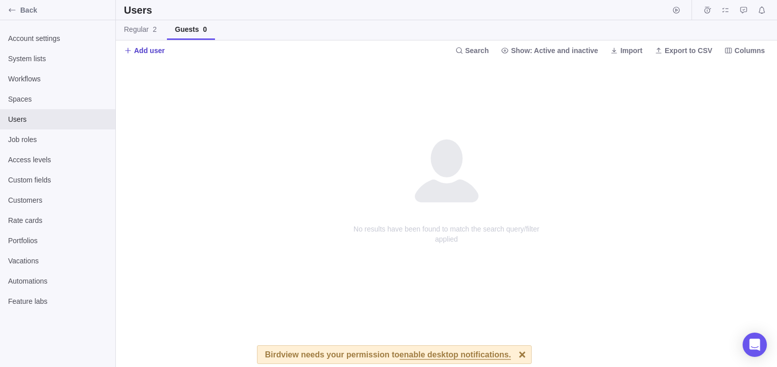
click at [152, 48] on span "Add user" at bounding box center [149, 51] width 31 height 10
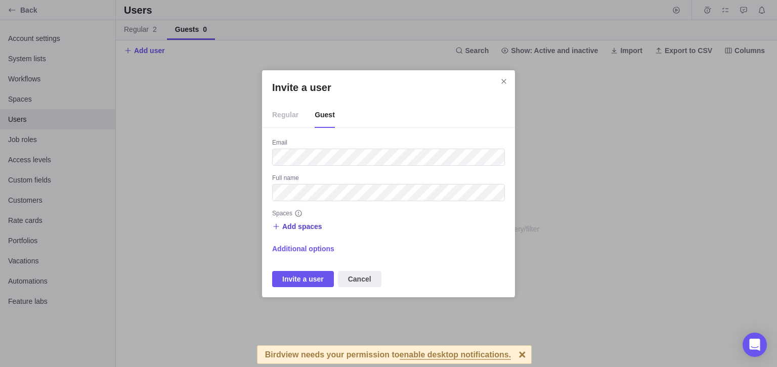
click at [300, 230] on span "Add spaces" at bounding box center [302, 227] width 40 height 10
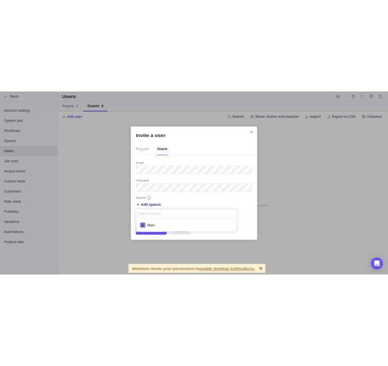
scroll to position [26, 201]
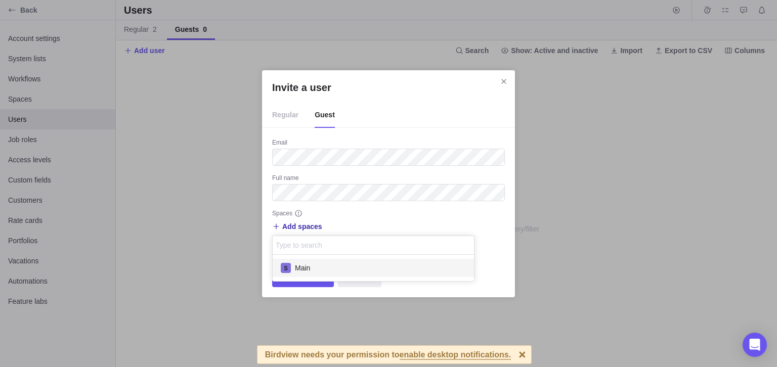
click at [296, 263] on div "Main" at bounding box center [373, 268] width 201 height 18
click at [495, 227] on div "Invite a user Regular Guest Email Full name Spaces Add spaces Main Main Additio…" at bounding box center [388, 183] width 777 height 367
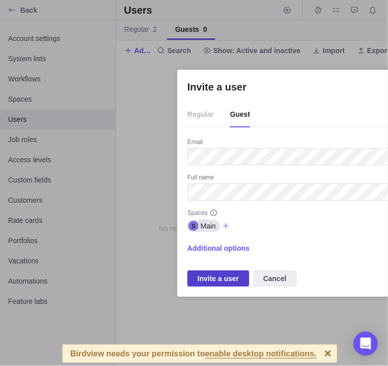
click at [228, 275] on span "Invite a user" at bounding box center [218, 279] width 42 height 12
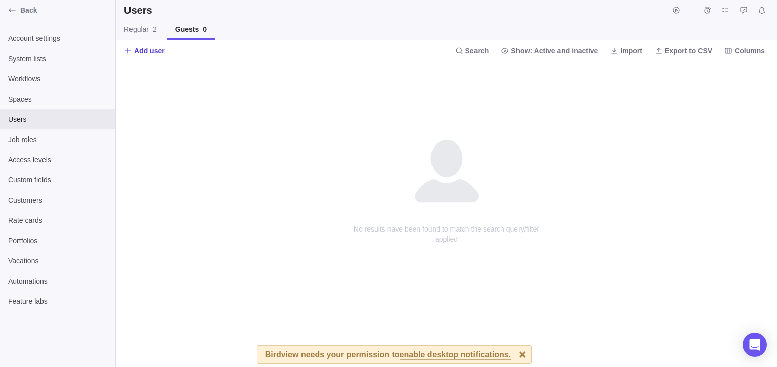
click at [153, 47] on span "Add user" at bounding box center [149, 51] width 31 height 10
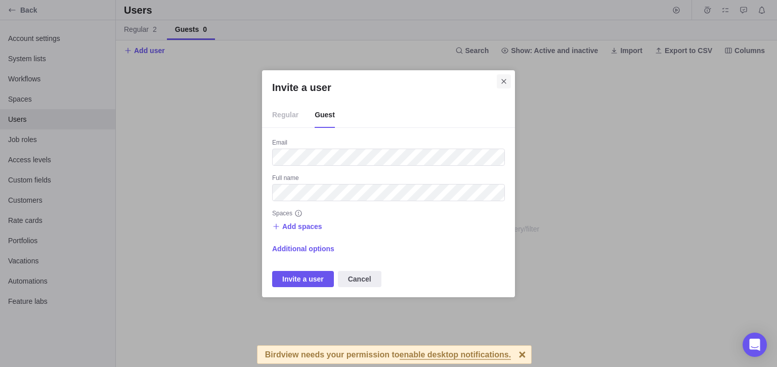
click at [387, 78] on span "Close" at bounding box center [504, 81] width 14 height 14
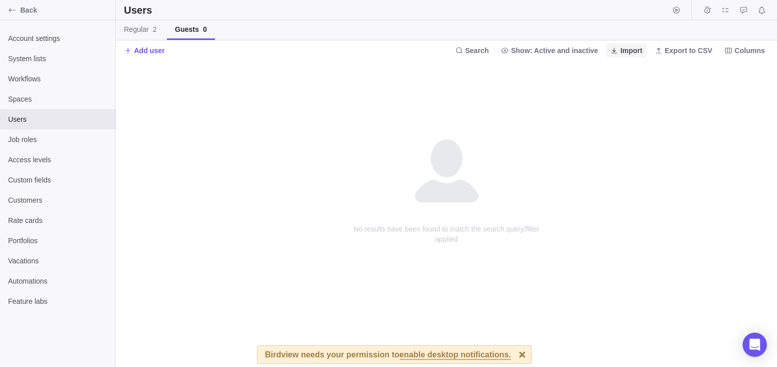
click at [387, 48] on icon at bounding box center [614, 51] width 8 height 8
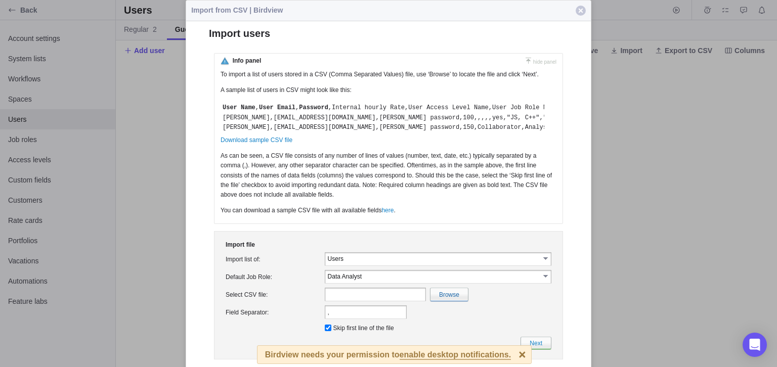
click at [323, 268] on td "Users select Tasks Users Projects Time Entries Customers" at bounding box center [438, 260] width 231 height 18
click at [387, 297] on input "file" at bounding box center [228, 295] width 479 height 13
type input "C:\fakepath\emails.csv"
type input "emails.csv"
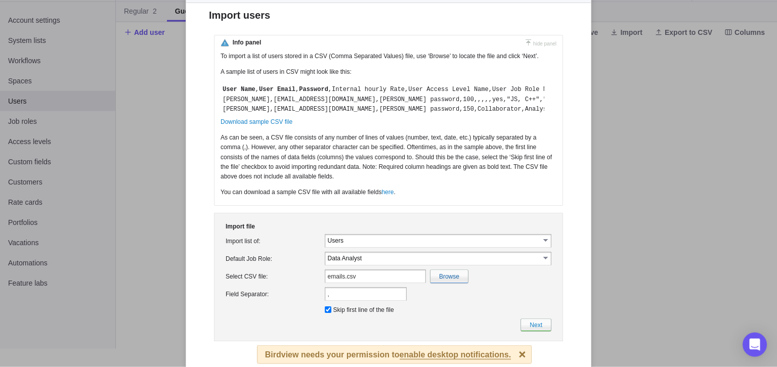
scroll to position [20, 0]
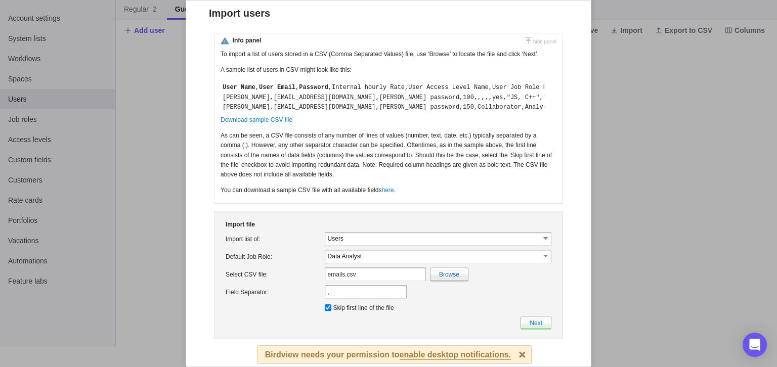
click at [373, 296] on input "," at bounding box center [366, 292] width 82 height 14
click at [387, 326] on link "Next" at bounding box center [536, 323] width 31 height 13
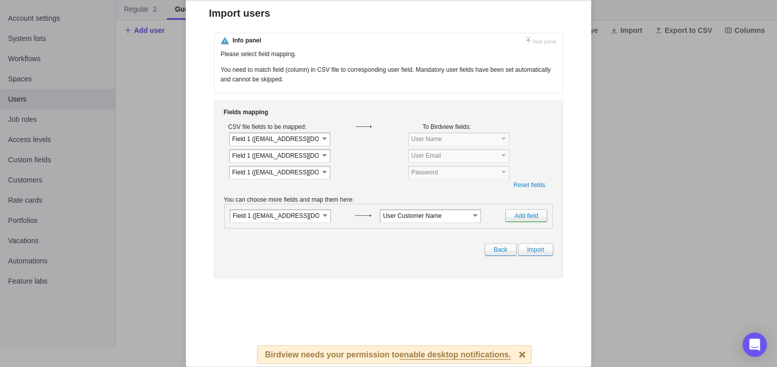
scroll to position [0, 0]
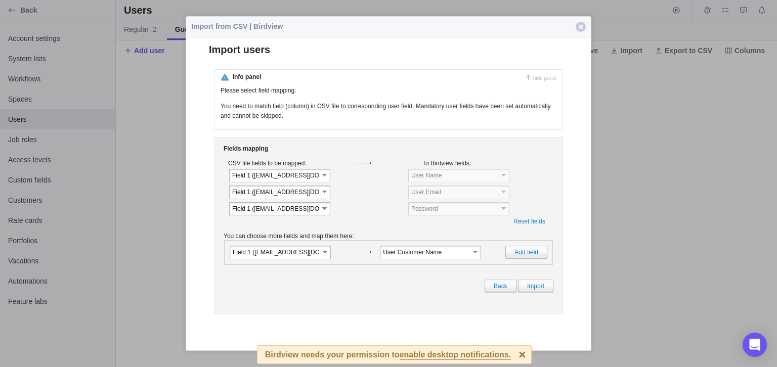
click at [325, 257] on link "select" at bounding box center [325, 252] width 9 height 10
click at [387, 259] on link "Add field" at bounding box center [527, 252] width 42 height 13
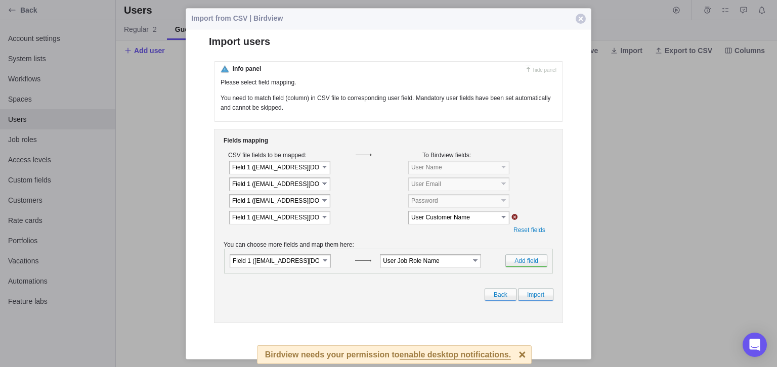
click at [387, 220] on input "image" at bounding box center [515, 217] width 7 height 6
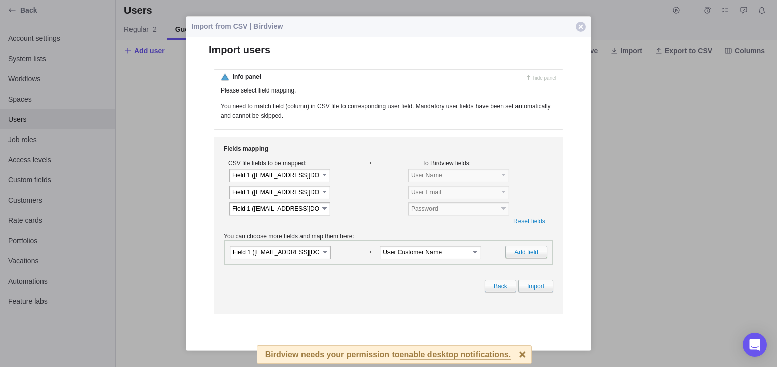
click at [326, 180] on link "select" at bounding box center [325, 175] width 9 height 10
click at [314, 191] on input "Field 1 (test1@gmail.com)" at bounding box center [275, 192] width 87 height 9
click at [320, 195] on td "Field 1 (test1@gmail.com)" at bounding box center [275, 191] width 91 height 11
click at [387, 293] on link "Import" at bounding box center [535, 286] width 35 height 13
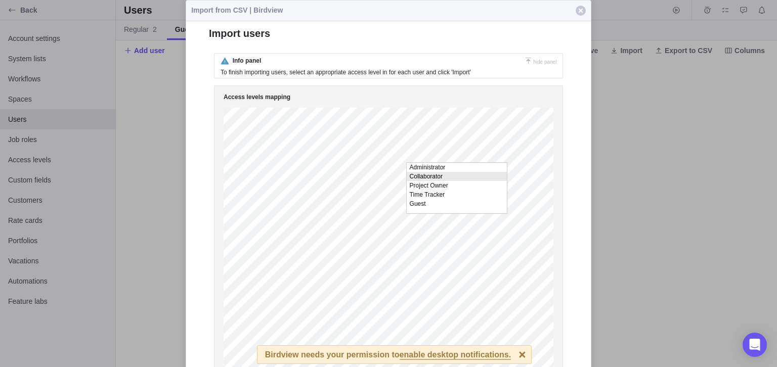
click at [387, 175] on li "Collaborator" at bounding box center [457, 176] width 100 height 9
click at [387, 195] on li "Collaborator" at bounding box center [457, 192] width 100 height 9
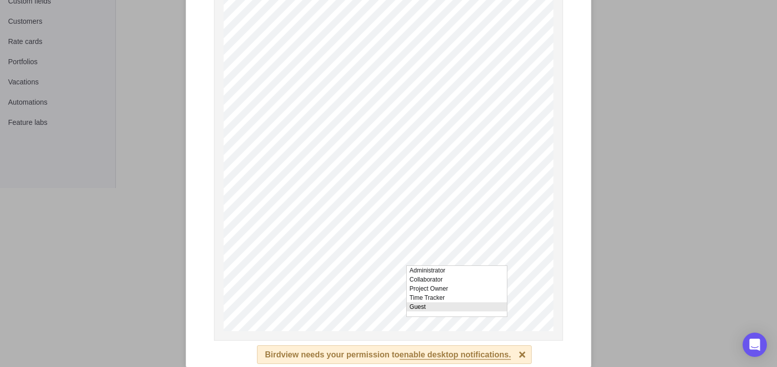
click at [387, 311] on li "Guest" at bounding box center [457, 307] width 100 height 9
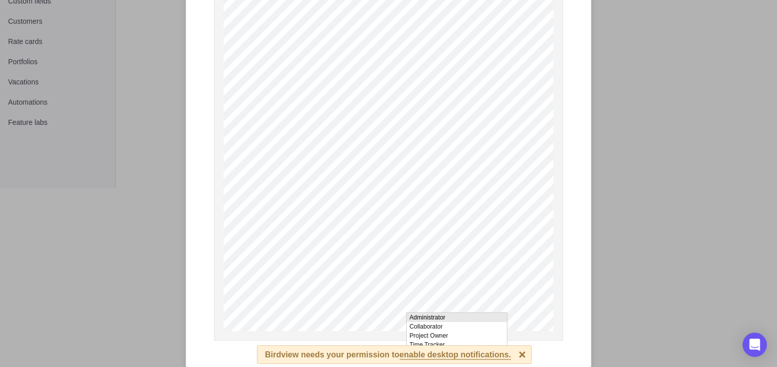
scroll to position [0, 0]
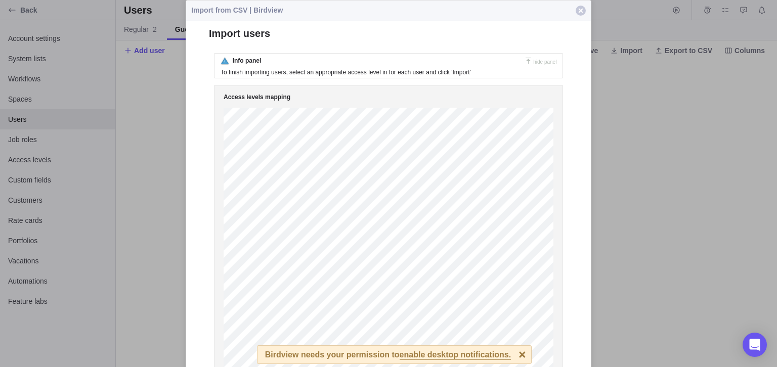
click at [387, 349] on div at bounding box center [523, 355] width 18 height 18
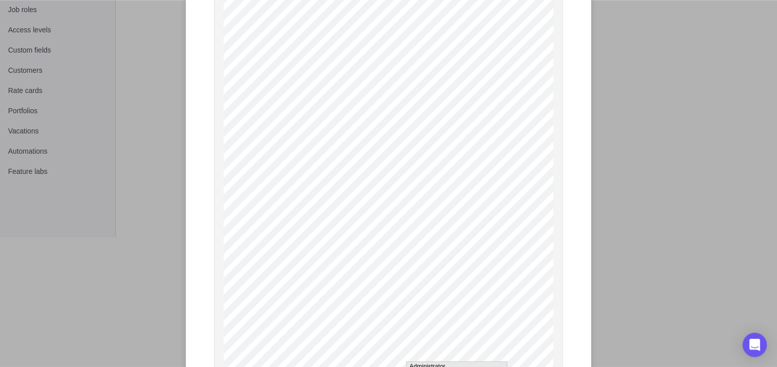
scroll to position [179, 0]
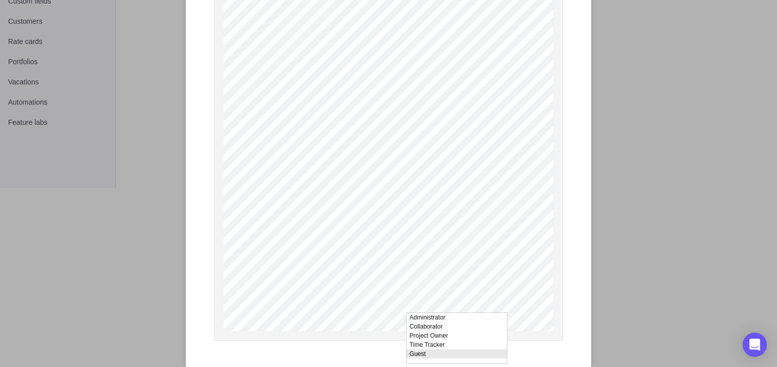
click at [387, 359] on li "Guest" at bounding box center [457, 354] width 100 height 9
click at [387, 339] on li "Guest" at bounding box center [457, 338] width 100 height 9
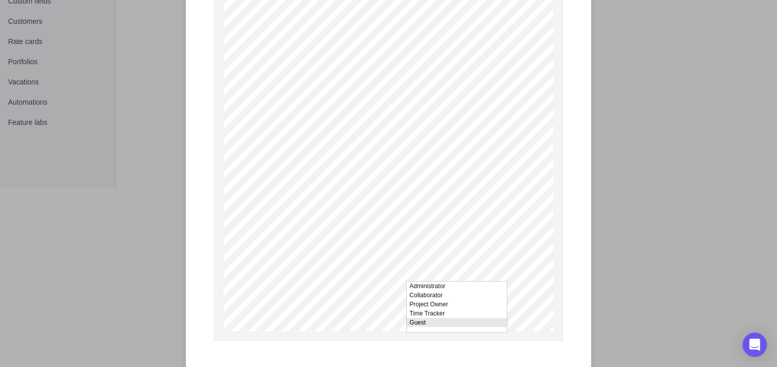
click at [387, 322] on li "Guest" at bounding box center [457, 322] width 100 height 9
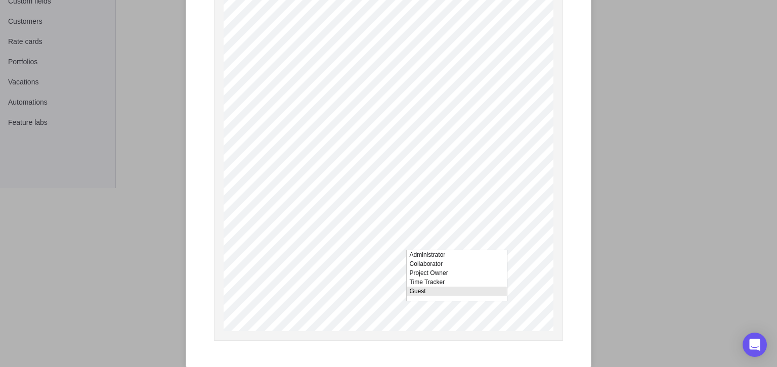
click at [387, 294] on li "Guest" at bounding box center [457, 291] width 100 height 9
click at [387, 280] on li "Guest" at bounding box center [457, 275] width 100 height 9
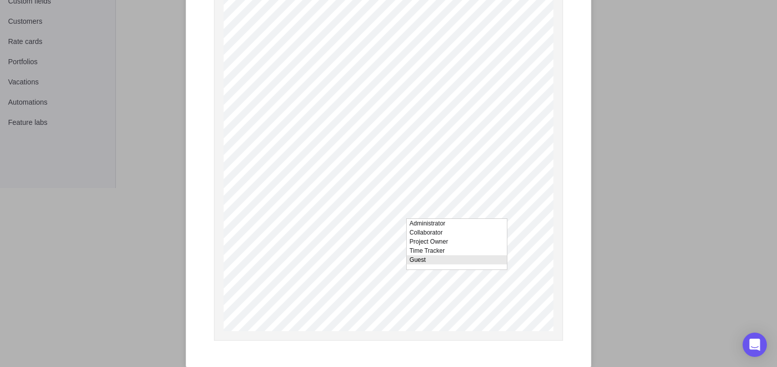
click at [387, 263] on li "Guest" at bounding box center [457, 260] width 100 height 9
click at [387, 246] on li "Guest" at bounding box center [457, 244] width 100 height 9
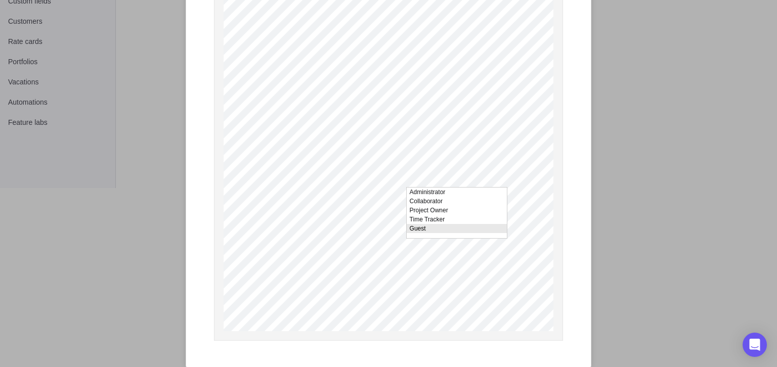
click at [387, 233] on li "Guest" at bounding box center [457, 228] width 100 height 9
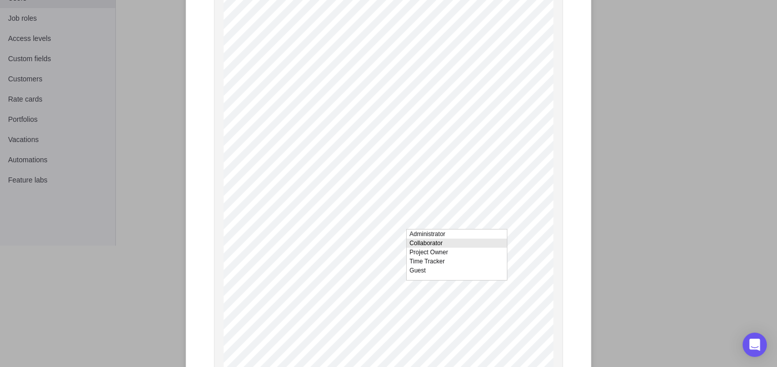
scroll to position [126, 0]
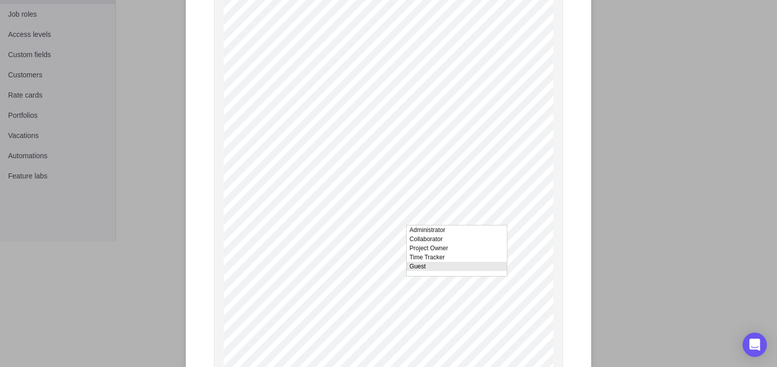
click at [387, 270] on li "Guest" at bounding box center [457, 266] width 100 height 9
click at [387, 254] on li "Guest" at bounding box center [457, 250] width 100 height 9
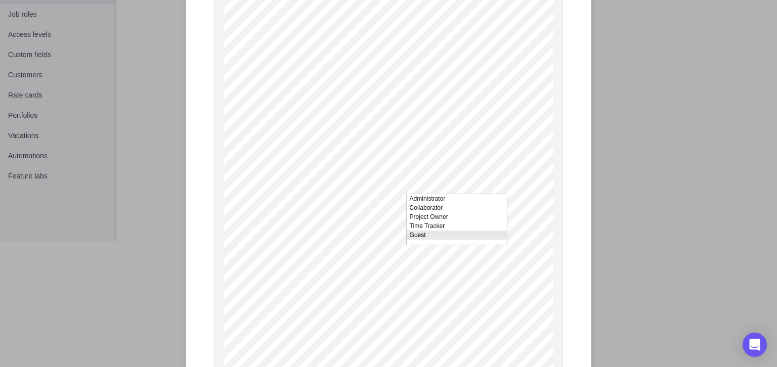
click at [387, 237] on li "Guest" at bounding box center [457, 235] width 100 height 9
click at [387, 224] on li "Guest" at bounding box center [457, 219] width 100 height 9
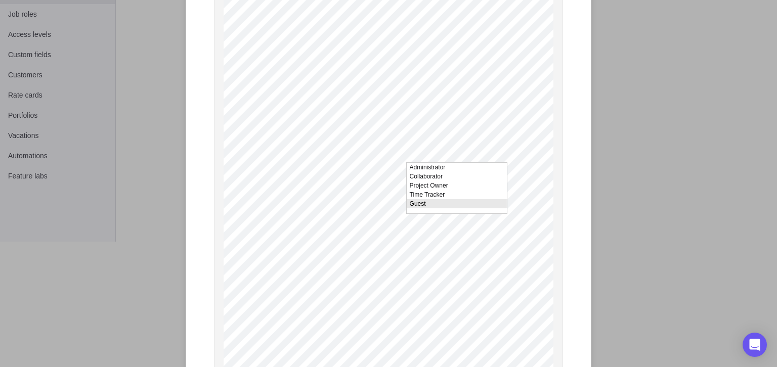
click at [387, 204] on li "Guest" at bounding box center [457, 203] width 100 height 9
click at [387, 190] on li "Guest" at bounding box center [457, 188] width 100 height 9
click at [387, 174] on li "Guest" at bounding box center [457, 172] width 100 height 9
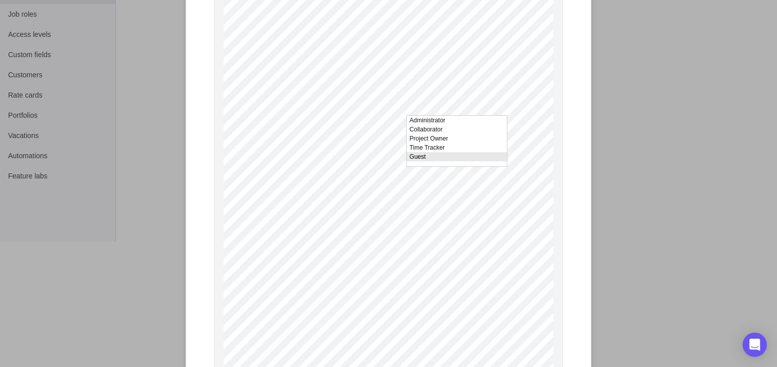
drag, startPoint x: 434, startPoint y: 163, endPoint x: 444, endPoint y: 139, distance: 26.1
click at [387, 160] on li "Guest" at bounding box center [457, 156] width 100 height 9
click at [387, 146] on li "Guest" at bounding box center [457, 141] width 100 height 9
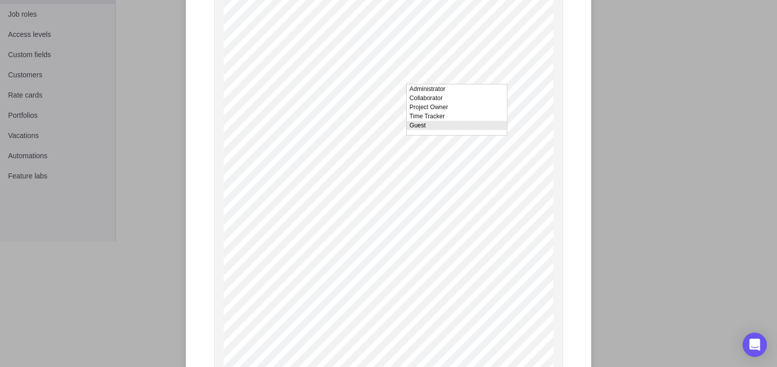
click at [387, 129] on li "Guest" at bounding box center [457, 125] width 100 height 9
click at [387, 111] on li "Guest" at bounding box center [457, 109] width 100 height 9
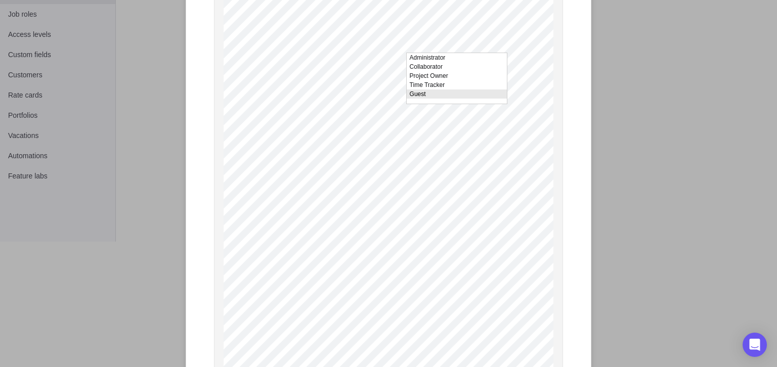
click at [387, 97] on li "Guest" at bounding box center [457, 94] width 100 height 9
click at [387, 81] on li "Guest" at bounding box center [457, 78] width 100 height 9
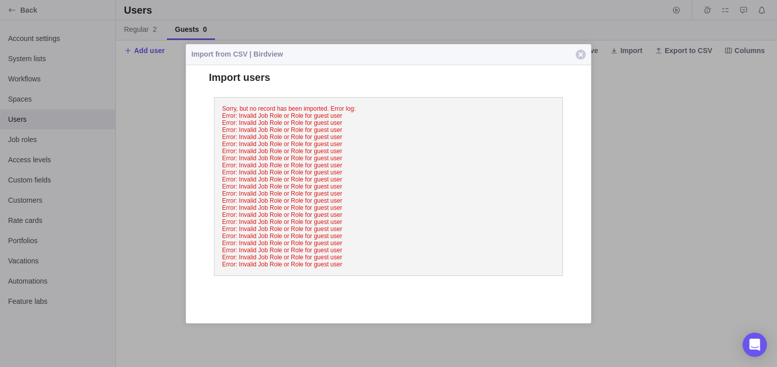
scroll to position [0, 0]
drag, startPoint x: 581, startPoint y: 53, endPoint x: 574, endPoint y: 58, distance: 8.0
click at [387, 53] on span "button" at bounding box center [581, 55] width 10 height 10
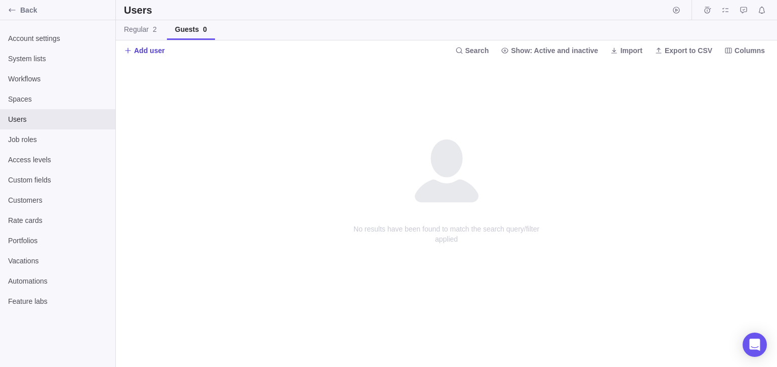
click at [137, 49] on span "Add user" at bounding box center [149, 51] width 31 height 10
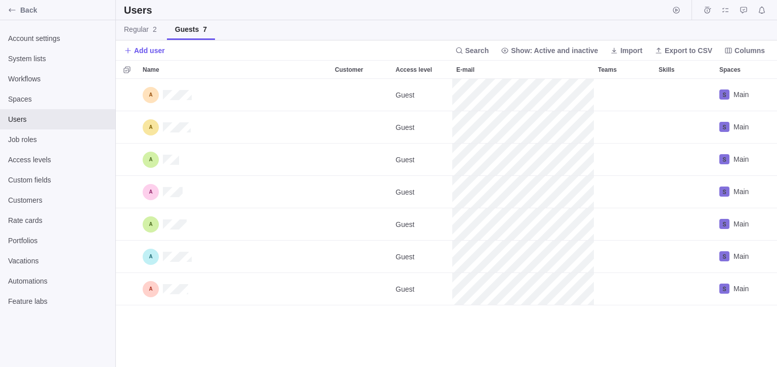
scroll to position [289, 662]
click at [149, 49] on span "Add user" at bounding box center [149, 51] width 31 height 10
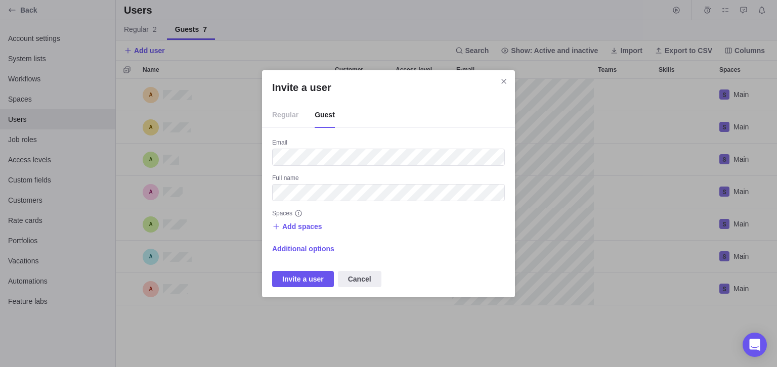
drag, startPoint x: 295, startPoint y: 183, endPoint x: 299, endPoint y: 189, distance: 7.0
click at [299, 184] on div "Full name" at bounding box center [388, 179] width 233 height 10
click at [299, 272] on span "Invite a user" at bounding box center [303, 279] width 62 height 16
click at [318, 230] on span "Add spaces" at bounding box center [302, 227] width 40 height 10
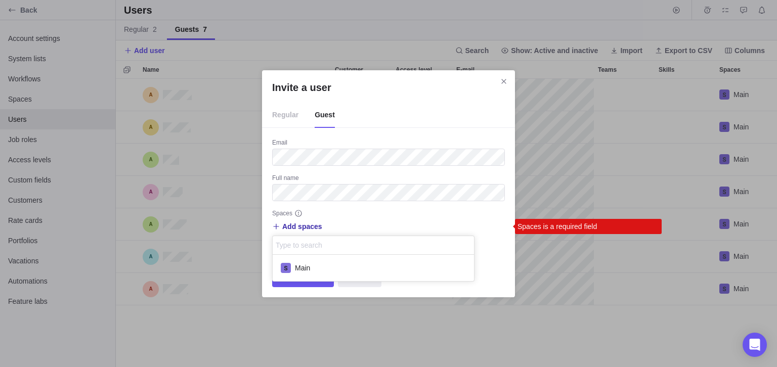
scroll to position [26, 201]
click at [301, 264] on span "Main" at bounding box center [302, 268] width 15 height 10
click at [292, 283] on div "Invite a user Regular Guest Email Full name Spaces Add spaces Main Main Spaces …" at bounding box center [388, 183] width 777 height 367
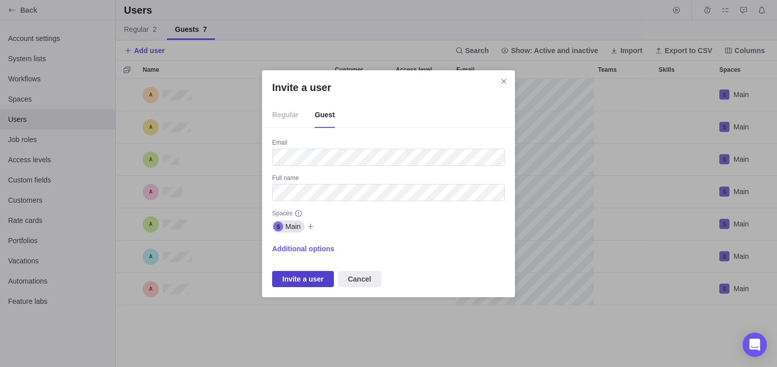
click at [292, 280] on span "Invite a user" at bounding box center [303, 279] width 42 height 12
click at [298, 278] on span "Invite a user" at bounding box center [303, 279] width 42 height 12
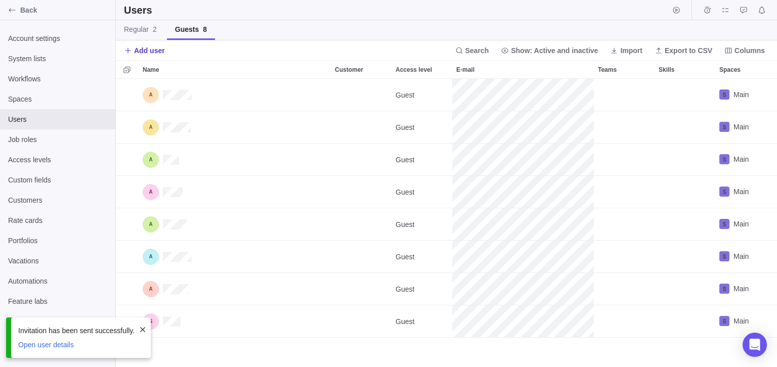
click at [153, 47] on span "Add user" at bounding box center [149, 51] width 31 height 10
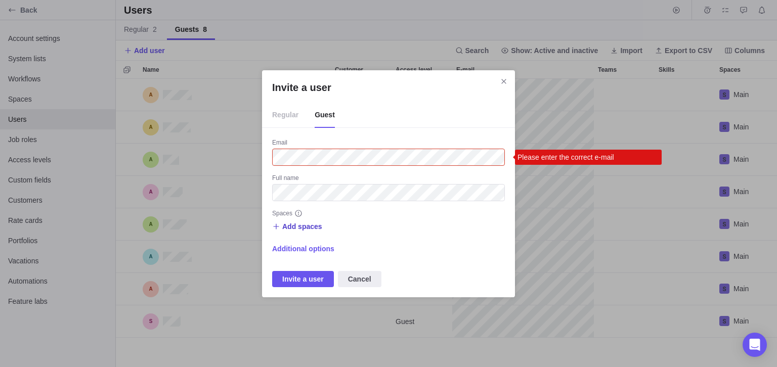
click at [318, 231] on span "Add spaces" at bounding box center [302, 227] width 40 height 10
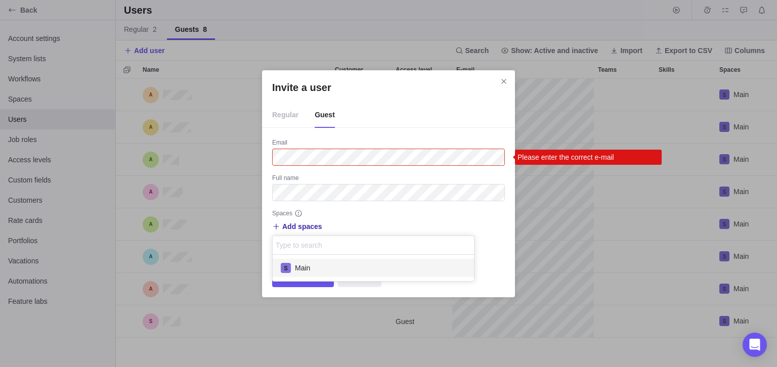
click at [313, 265] on div "Main" at bounding box center [373, 268] width 201 height 18
click at [326, 191] on div "Invite a user Regular Guest Email Please enter the correct e-mail Full name Spa…" at bounding box center [388, 183] width 777 height 367
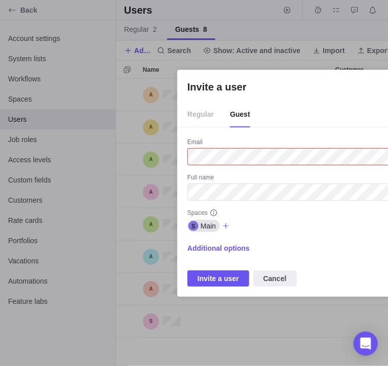
scroll to position [0, 1]
drag, startPoint x: 284, startPoint y: 89, endPoint x: 284, endPoint y: 83, distance: 6.6
click at [270, 87] on h2 "Invite a user" at bounding box center [303, 87] width 233 height 14
click at [214, 252] on span "Additional options" at bounding box center [218, 248] width 62 height 10
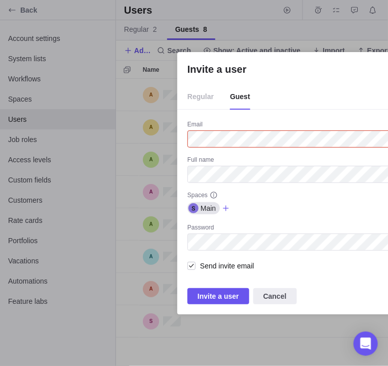
click at [278, 192] on div "Spaces" at bounding box center [303, 196] width 233 height 10
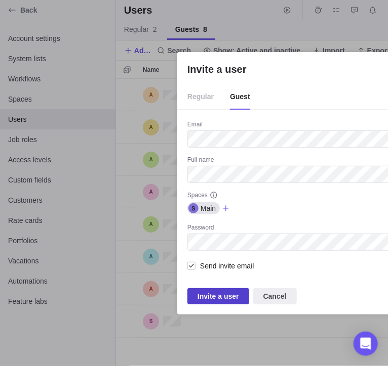
click at [223, 295] on span "Invite a user" at bounding box center [218, 297] width 42 height 12
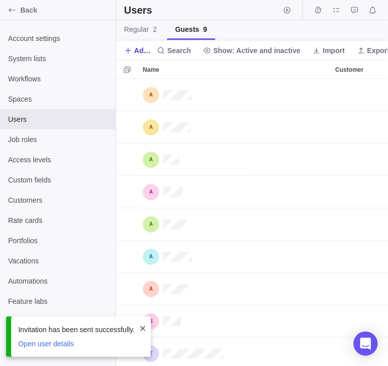
click at [143, 52] on span "Add user" at bounding box center [143, 51] width 19 height 10
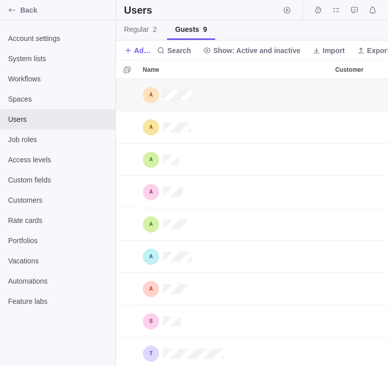
scroll to position [287, 272]
click at [139, 50] on span "Add user" at bounding box center [143, 51] width 19 height 10
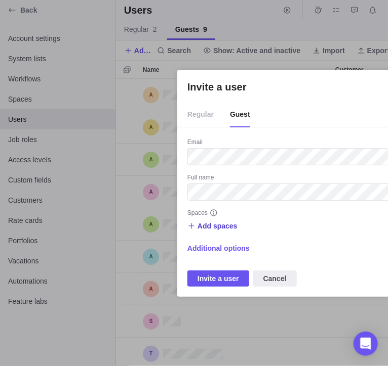
click at [220, 223] on span "Add spaces" at bounding box center [217, 226] width 40 height 10
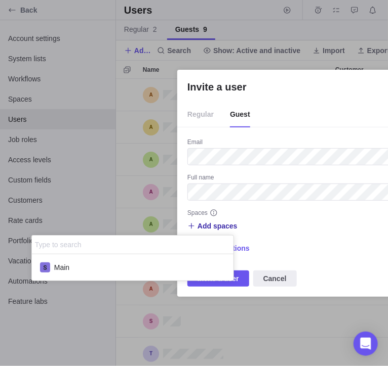
scroll to position [26, 201]
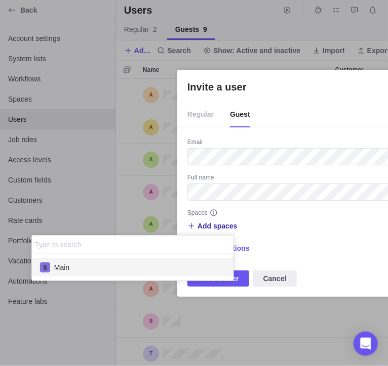
click at [186, 265] on div "Main" at bounding box center [132, 268] width 201 height 18
click at [218, 284] on div "Invite a user Regular Guest Email Full name Spaces Add spaces Main Main Additio…" at bounding box center [303, 183] width 607 height 366
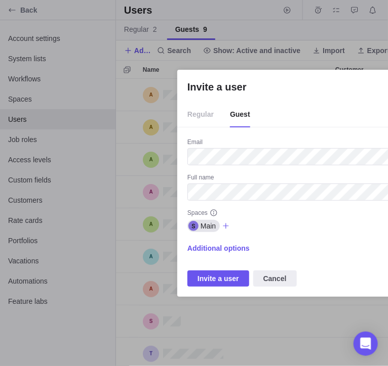
click at [218, 284] on span "Invite a user" at bounding box center [218, 279] width 42 height 12
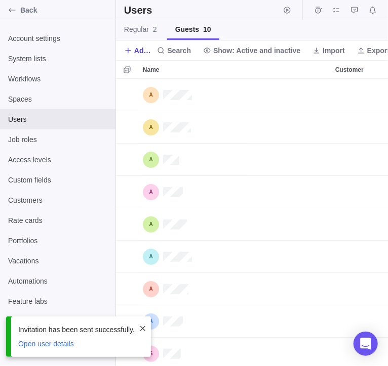
click at [138, 56] on span "Add user" at bounding box center [138, 51] width 29 height 14
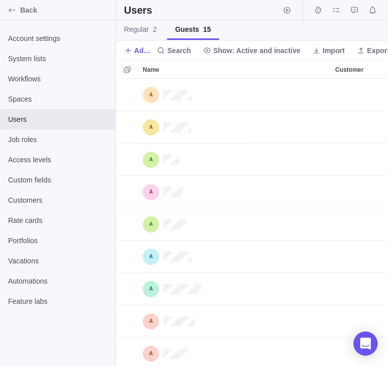
scroll to position [287, 272]
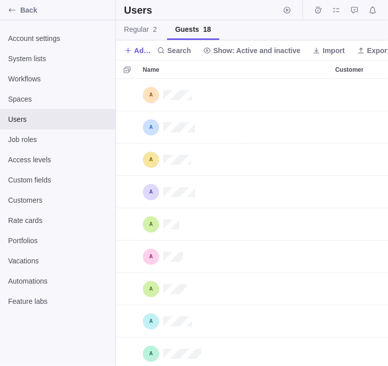
scroll to position [287, 272]
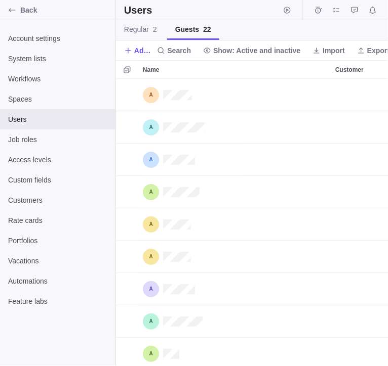
scroll to position [287, 272]
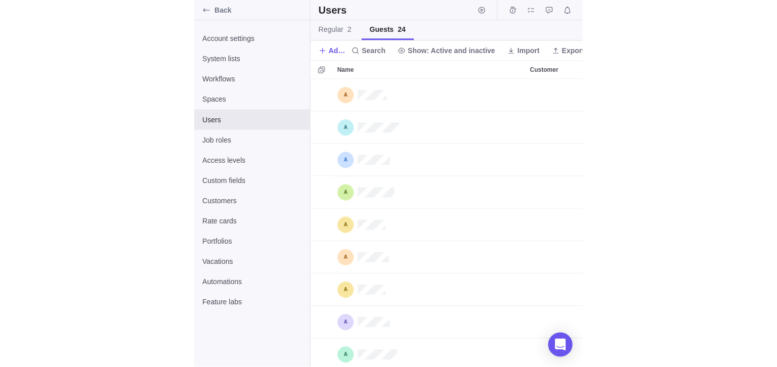
scroll to position [289, 662]
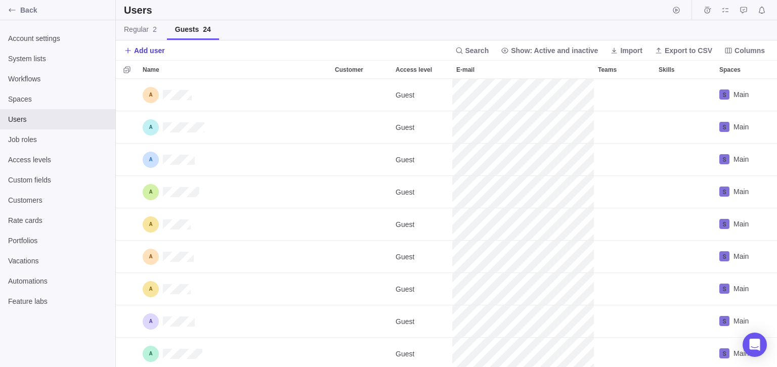
click at [148, 45] on span "Add user" at bounding box center [144, 51] width 41 height 14
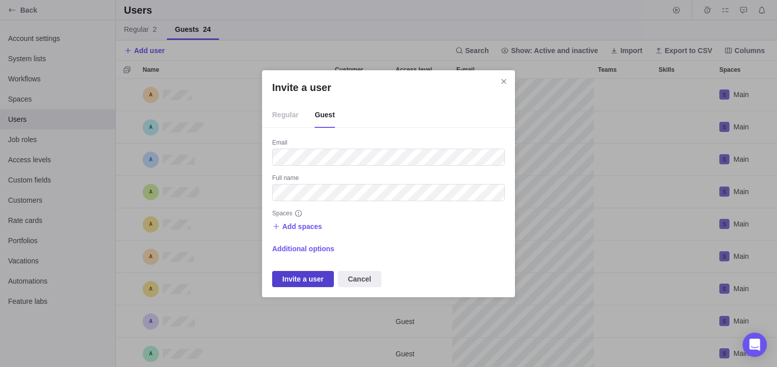
click at [304, 274] on span "Invite a user" at bounding box center [303, 279] width 42 height 12
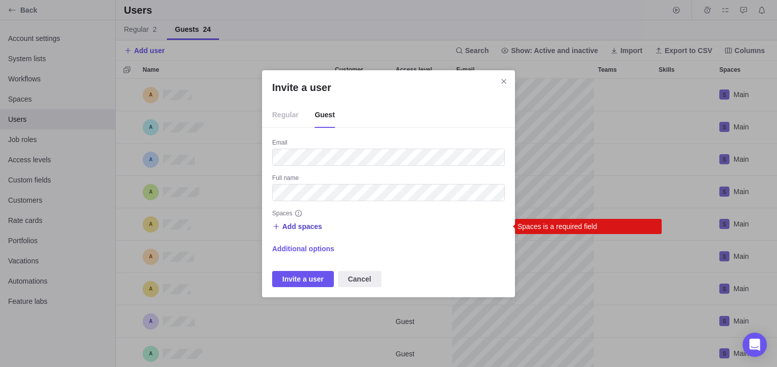
click at [305, 230] on span "Add spaces" at bounding box center [302, 227] width 40 height 10
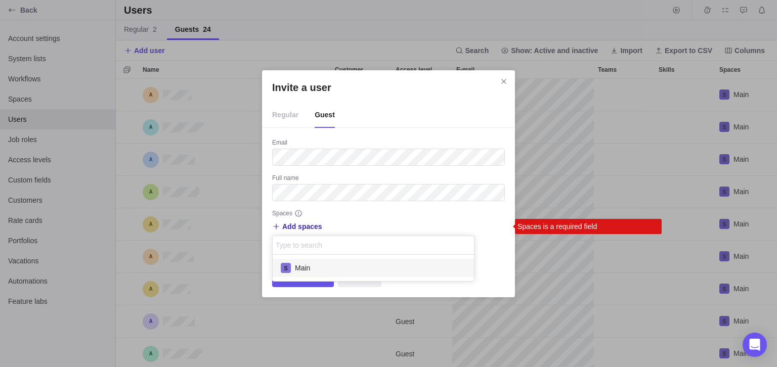
click at [303, 261] on div "Main" at bounding box center [373, 268] width 201 height 18
click at [300, 280] on div "Main" at bounding box center [373, 268] width 201 height 26
click at [302, 285] on div "Invite a user Regular Guest Email Full name Spaces Add spaces Type to search Ma…" at bounding box center [388, 183] width 777 height 367
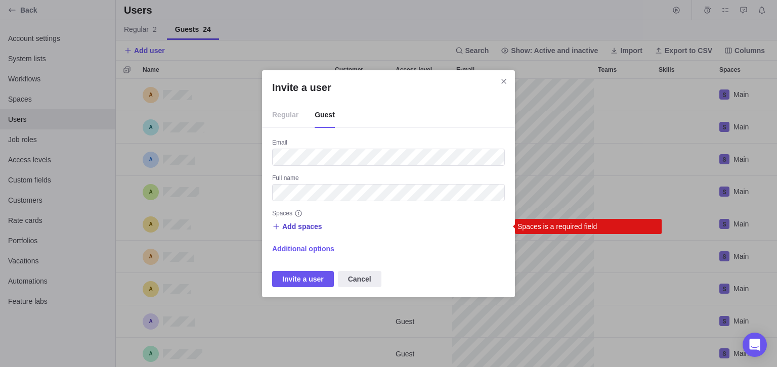
click at [309, 233] on span "Add spaces" at bounding box center [297, 227] width 50 height 14
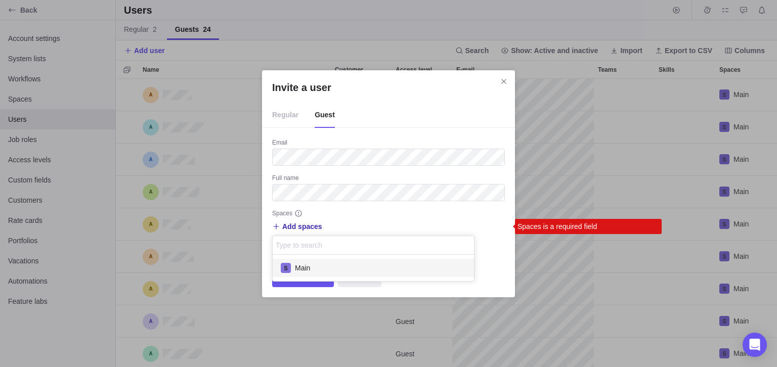
click at [311, 259] on div "Main" at bounding box center [373, 268] width 201 height 18
click at [307, 285] on div "Invite a user Regular Guest Email Full name Spaces Add spaces Main Main Spaces …" at bounding box center [388, 183] width 777 height 367
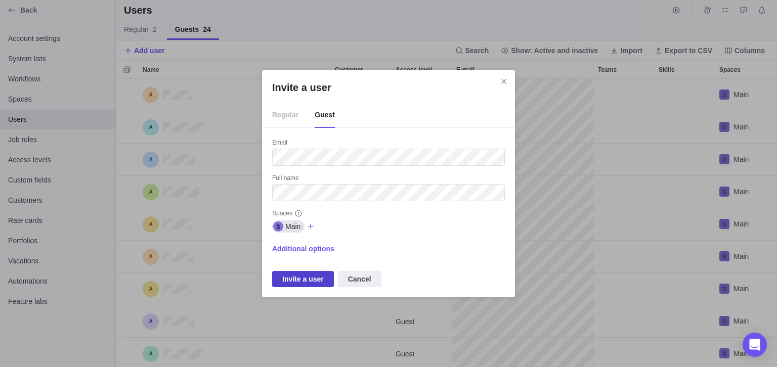
click at [308, 280] on span "Invite a user" at bounding box center [303, 279] width 42 height 12
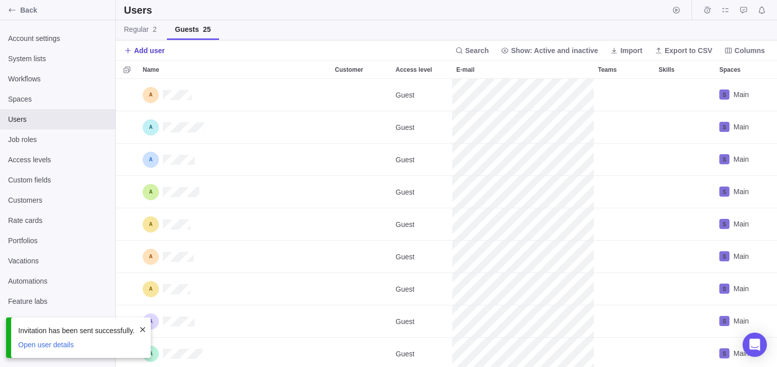
click at [146, 52] on span "Add user" at bounding box center [149, 51] width 31 height 10
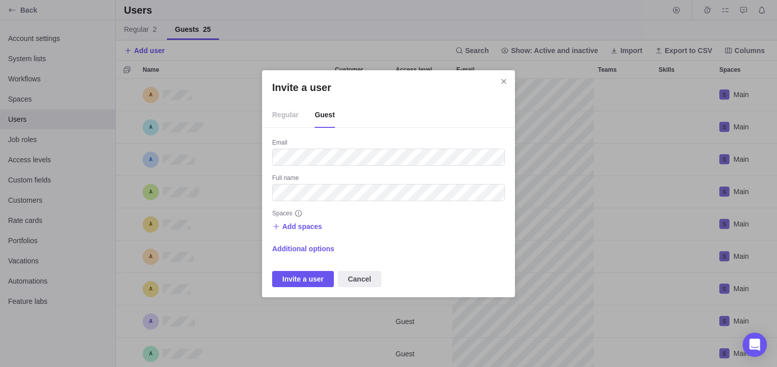
click at [351, 181] on div "Full name" at bounding box center [388, 179] width 233 height 10
click at [310, 228] on span "Add spaces" at bounding box center [302, 227] width 40 height 10
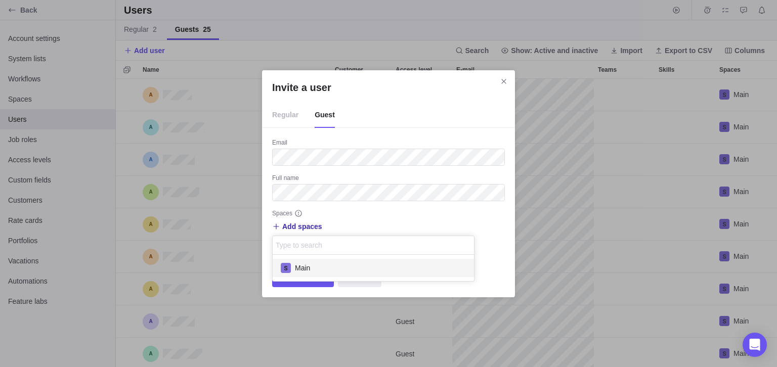
click at [314, 266] on div "Main" at bounding box center [373, 268] width 201 height 18
click at [313, 286] on div "Invite a user Regular Guest Email Full name Spaces Add spaces Main Main Additio…" at bounding box center [388, 183] width 777 height 367
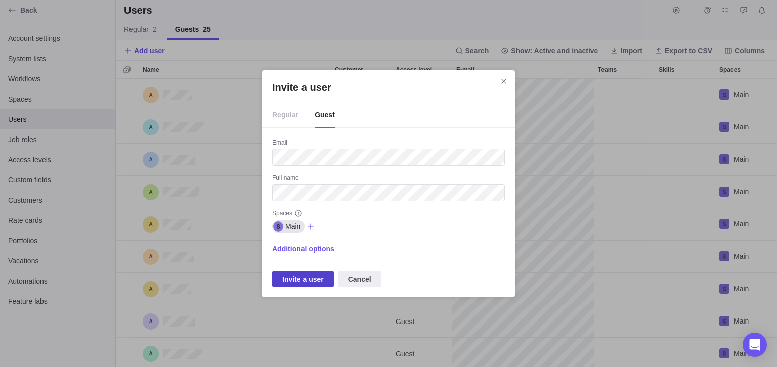
click at [312, 281] on span "Invite a user" at bounding box center [303, 279] width 42 height 12
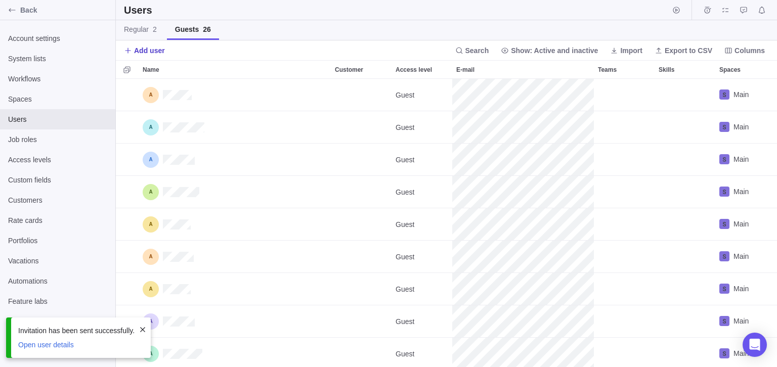
click at [151, 52] on span "Add user" at bounding box center [149, 51] width 31 height 10
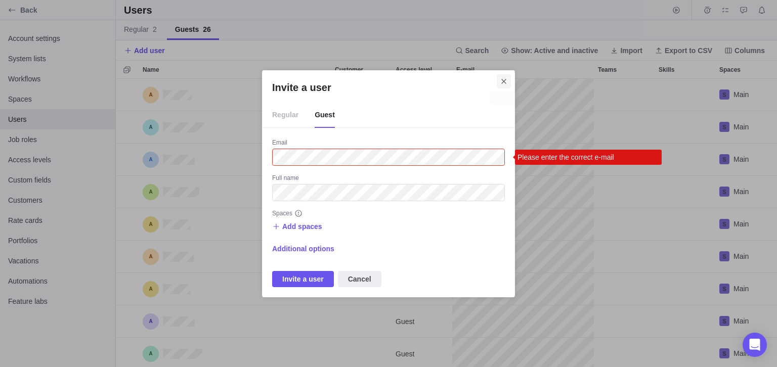
click at [387, 79] on span "Close" at bounding box center [504, 81] width 14 height 14
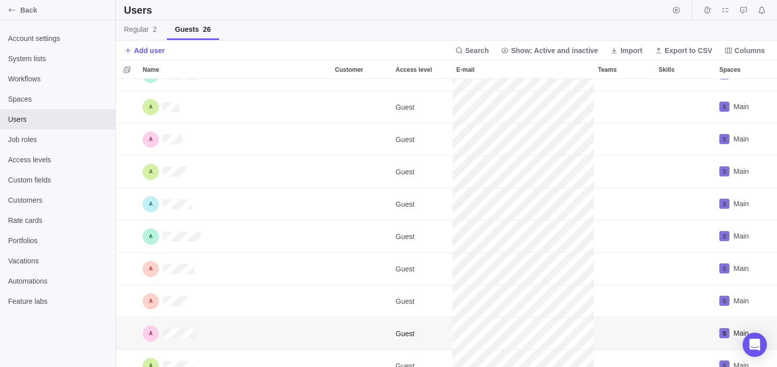
scroll to position [553, 0]
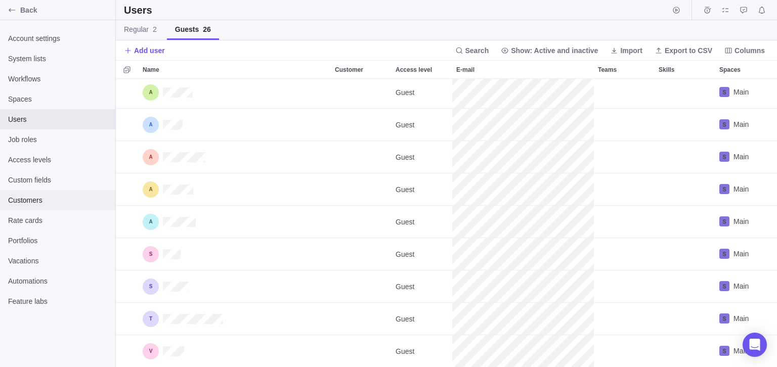
click at [84, 207] on div "Customers" at bounding box center [57, 200] width 115 height 20
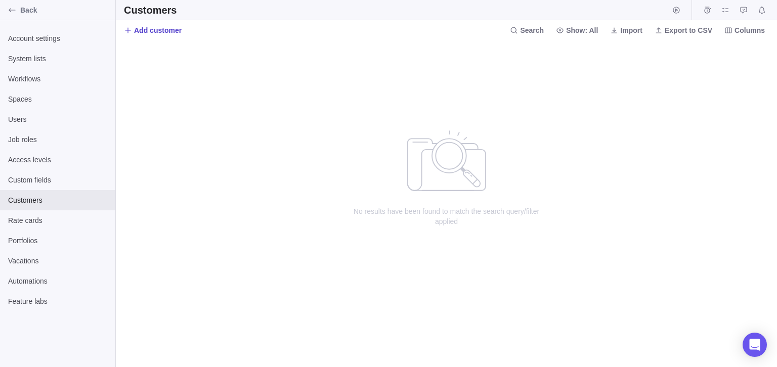
click at [179, 29] on span "Add customer" at bounding box center [158, 30] width 48 height 10
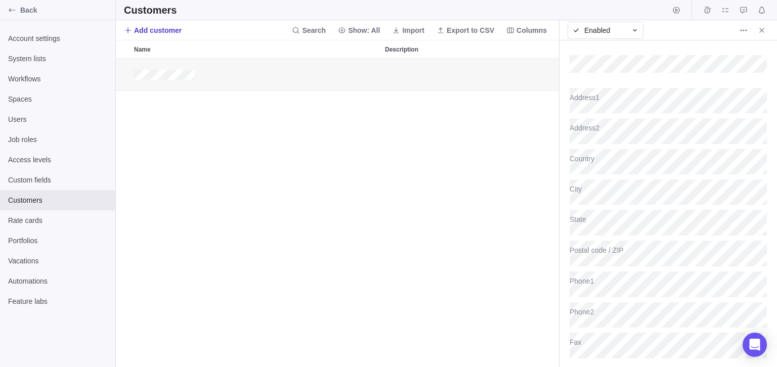
scroll to position [308, 443]
click at [178, 29] on span "Add customer" at bounding box center [158, 30] width 48 height 10
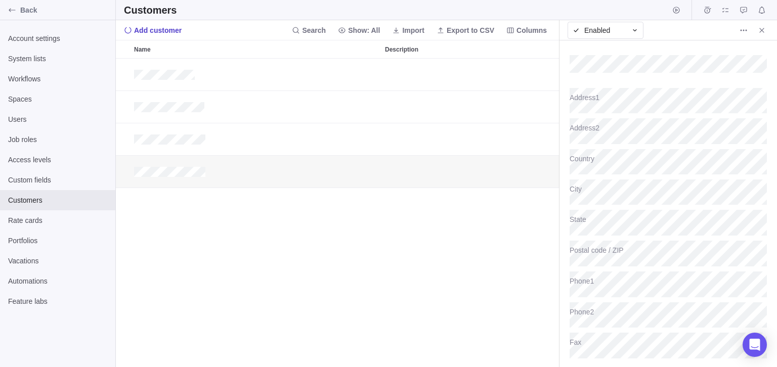
click at [178, 29] on span "Add customer" at bounding box center [158, 30] width 48 height 10
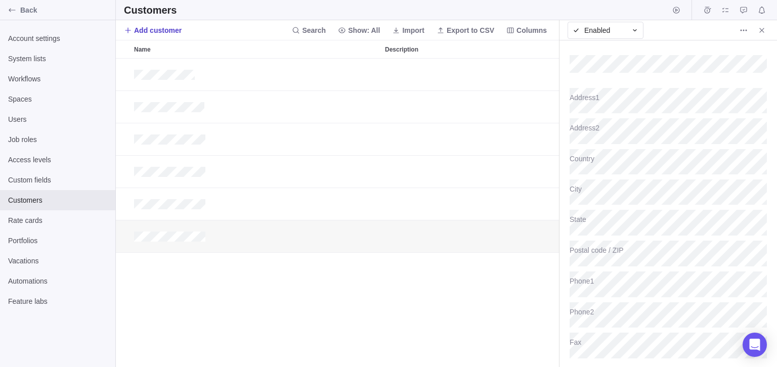
click at [178, 29] on span "Add customer" at bounding box center [158, 30] width 48 height 10
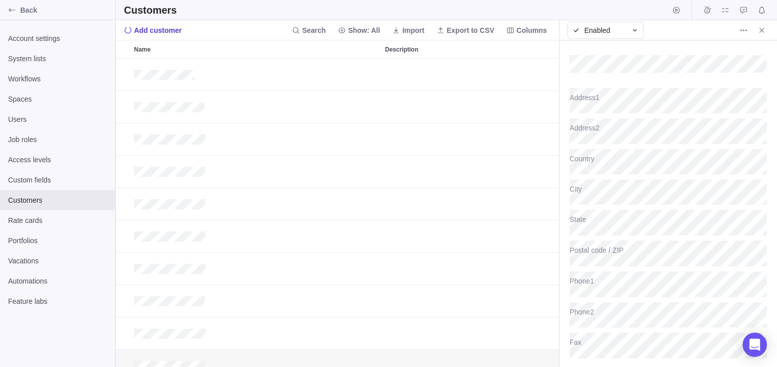
scroll to position [15, 0]
click at [178, 29] on span "Add customer" at bounding box center [158, 30] width 48 height 10
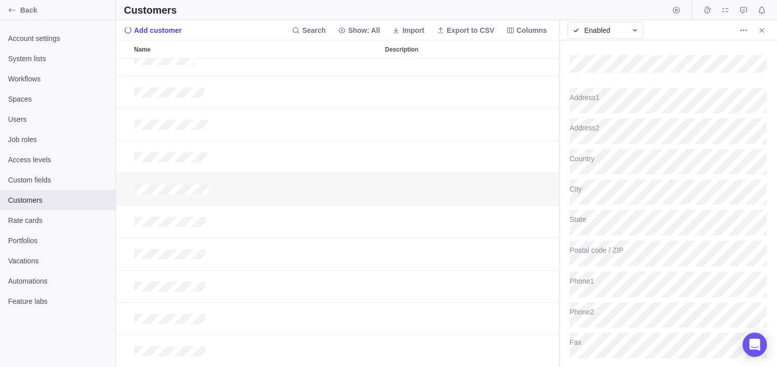
click at [178, 29] on span "Add customer" at bounding box center [158, 30] width 48 height 10
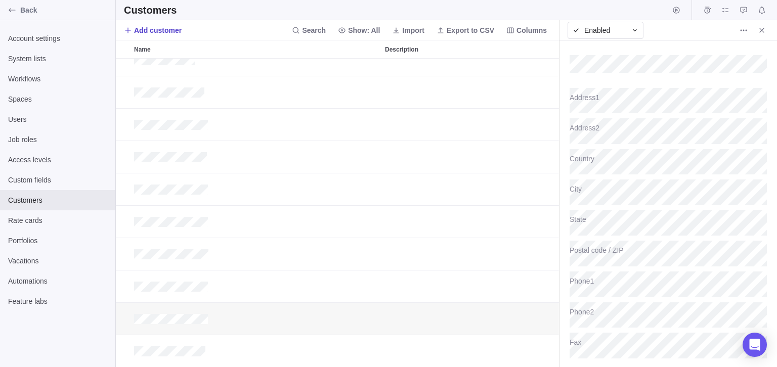
click at [178, 29] on span "Add customer" at bounding box center [158, 30] width 48 height 10
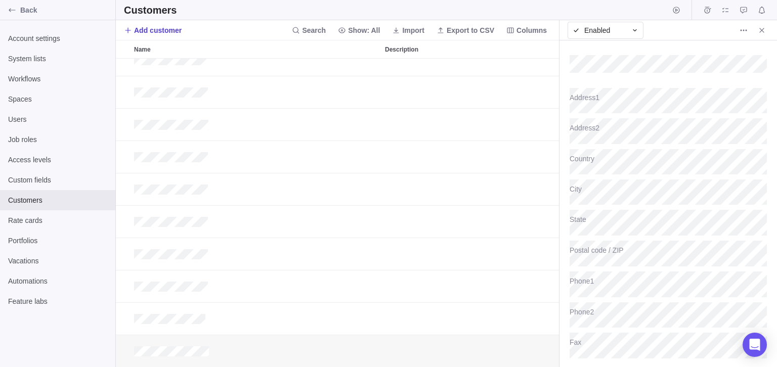
click at [178, 29] on span "Add customer" at bounding box center [158, 30] width 48 height 10
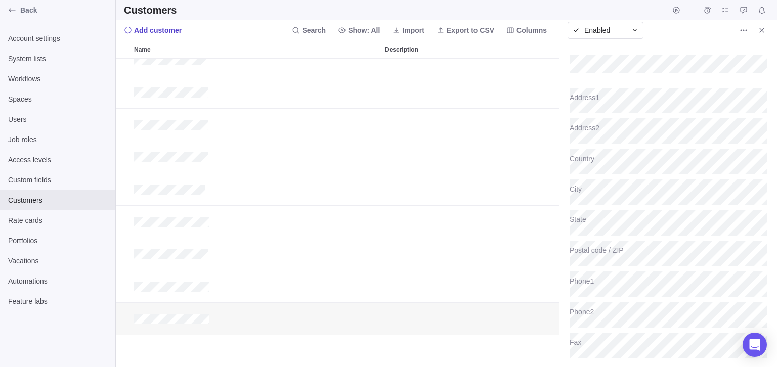
click at [178, 29] on span "Add customer" at bounding box center [158, 30] width 48 height 10
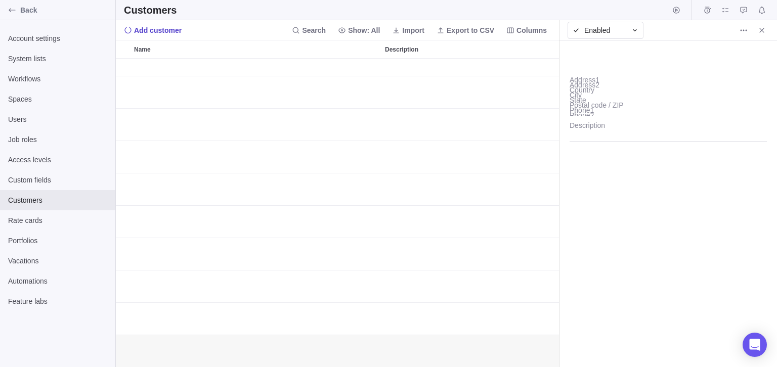
click at [178, 29] on span "Add customer" at bounding box center [158, 30] width 48 height 10
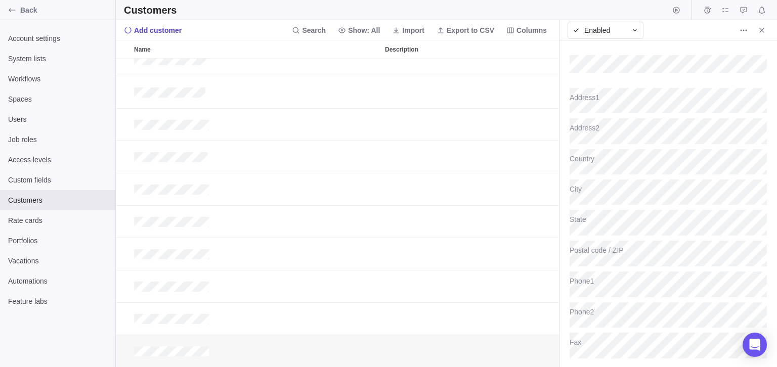
click at [178, 29] on span "Add customer" at bounding box center [158, 30] width 48 height 10
click at [53, 228] on div "Rate cards" at bounding box center [57, 221] width 115 height 20
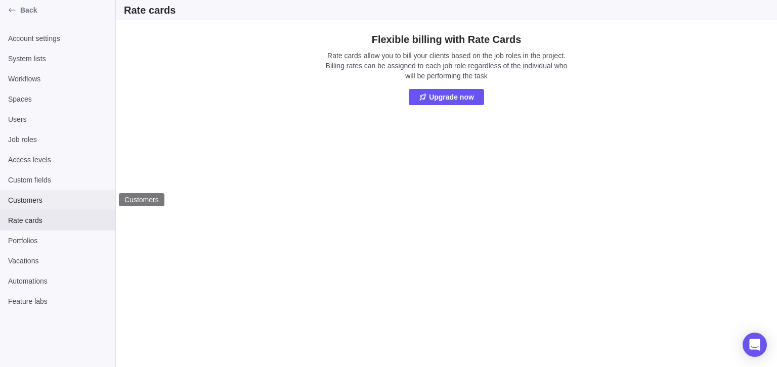
click at [61, 197] on span "Customers" at bounding box center [57, 200] width 99 height 10
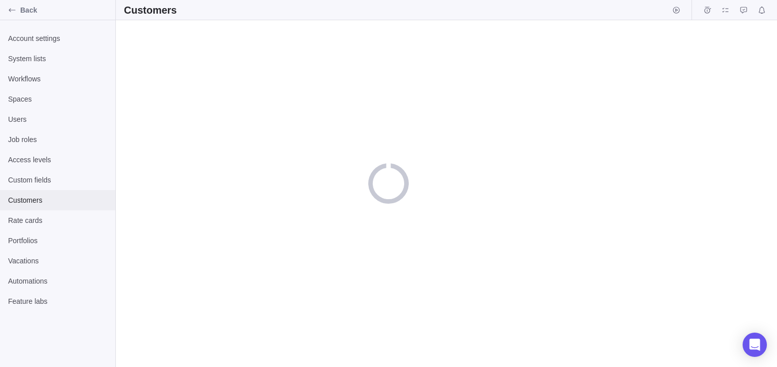
click at [58, 209] on div "Customers" at bounding box center [57, 200] width 115 height 20
click at [58, 216] on div "Rate cards" at bounding box center [57, 221] width 115 height 20
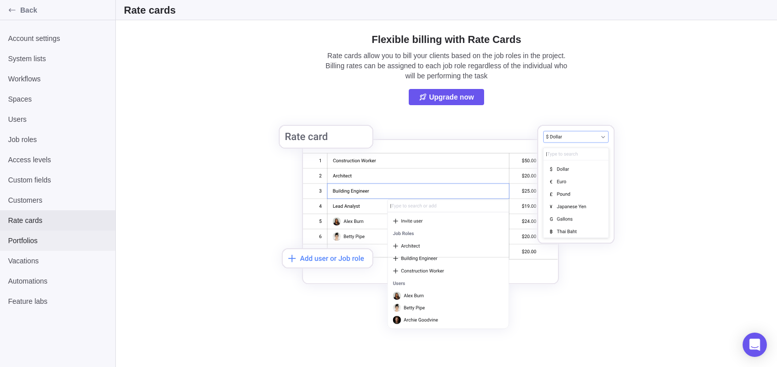
click at [51, 241] on span "Portfolios" at bounding box center [57, 241] width 99 height 10
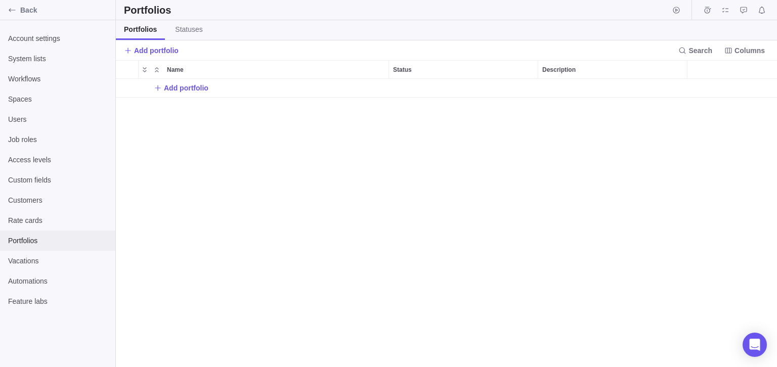
scroll to position [289, 662]
click at [51, 123] on span "Users" at bounding box center [57, 119] width 99 height 10
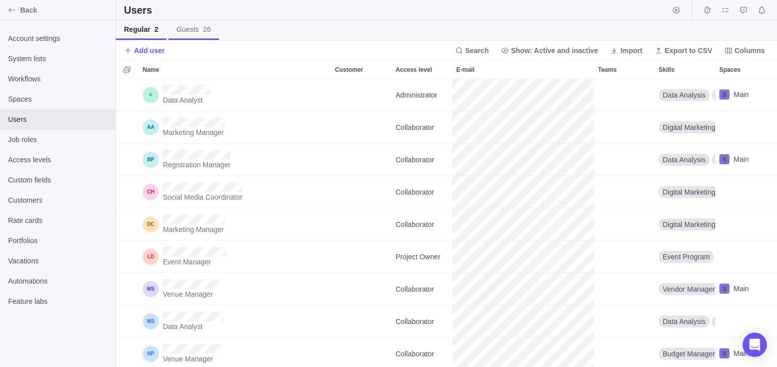
click at [196, 36] on link "Guests 26" at bounding box center [194, 30] width 51 height 20
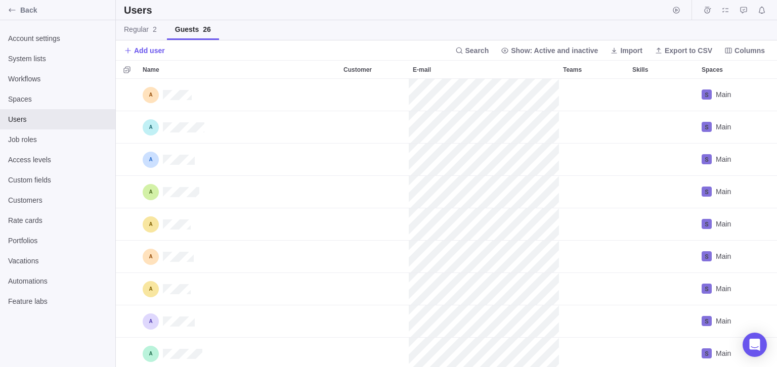
scroll to position [289, 662]
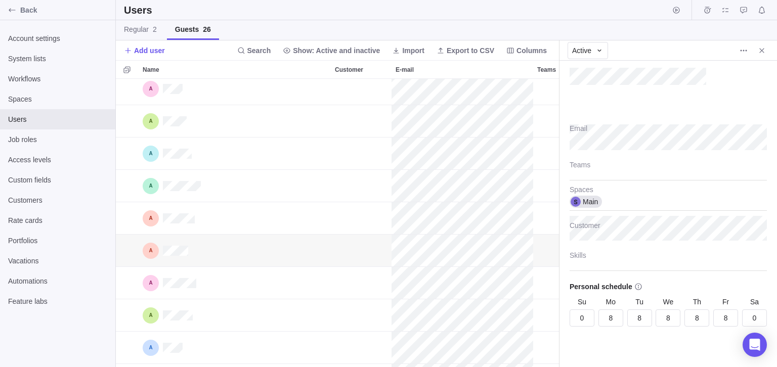
scroll to position [162, 0]
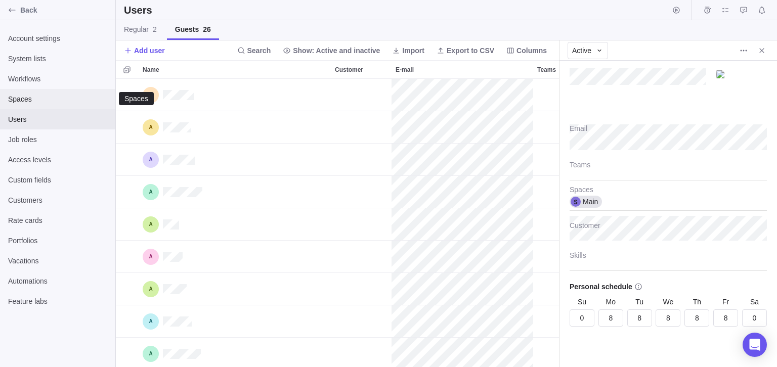
click at [74, 100] on span "Spaces" at bounding box center [57, 99] width 99 height 10
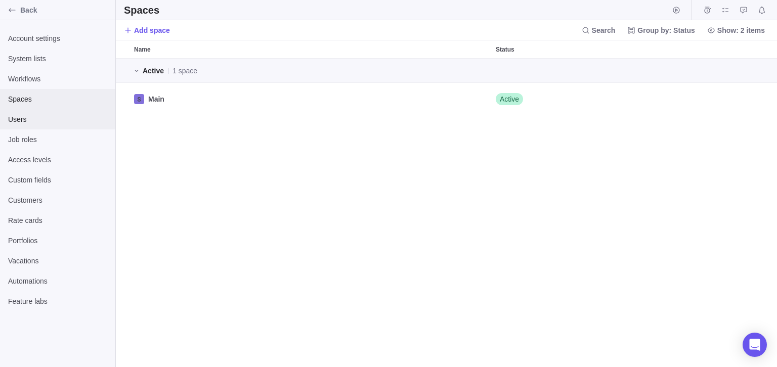
scroll to position [308, 662]
click at [78, 119] on span "Users" at bounding box center [57, 119] width 99 height 10
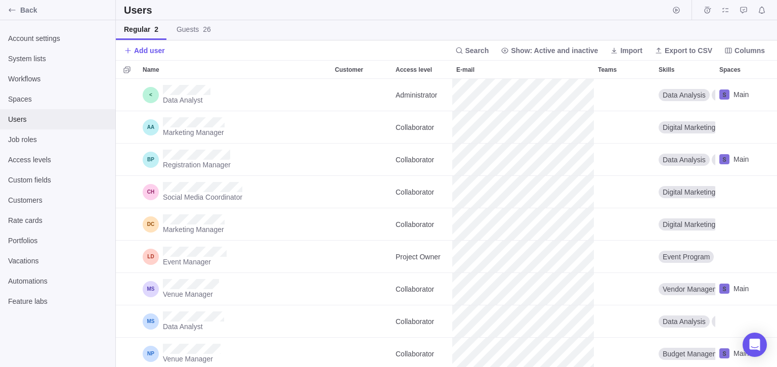
scroll to position [289, 662]
click at [51, 203] on span "Customers" at bounding box center [57, 200] width 99 height 10
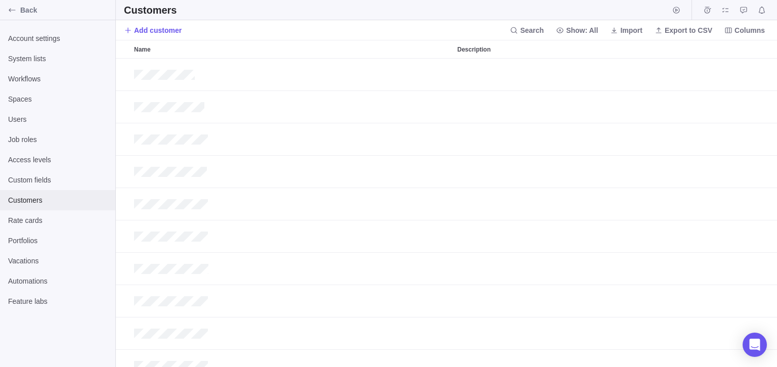
scroll to position [308, 662]
click at [157, 29] on span "Add customer" at bounding box center [158, 30] width 48 height 10
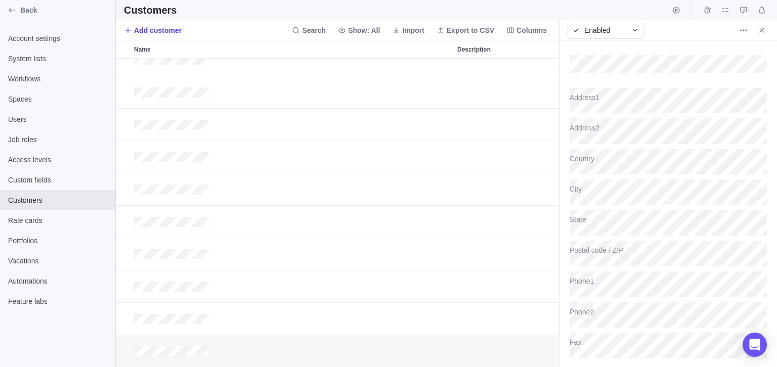
scroll to position [1, 0]
click at [157, 29] on span "Add customer" at bounding box center [158, 30] width 48 height 10
type textarea "x"
click at [21, 12] on span "Back" at bounding box center [65, 10] width 91 height 10
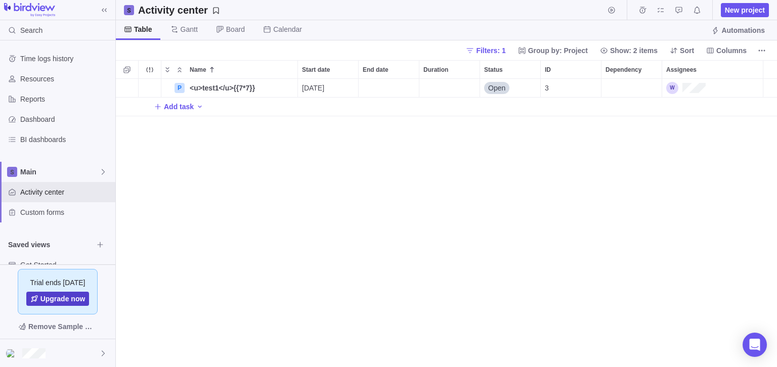
click at [32, 303] on icon at bounding box center [34, 299] width 8 height 8
